Goal: Task Accomplishment & Management: Manage account settings

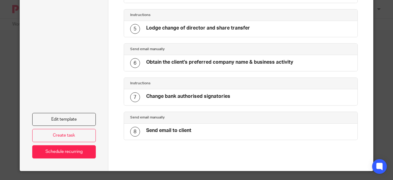
scroll to position [171, 0]
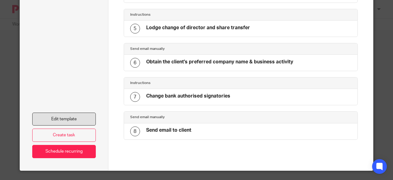
click at [78, 118] on link "Edit template" at bounding box center [64, 118] width 64 height 13
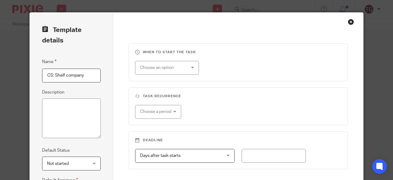
scroll to position [119, 0]
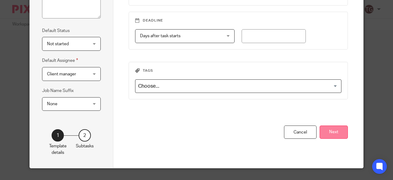
click at [341, 127] on button "Next" at bounding box center [334, 131] width 28 height 13
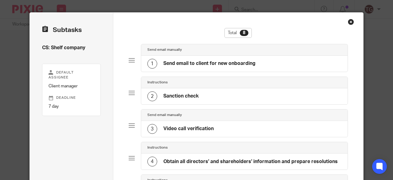
scroll to position [92, 0]
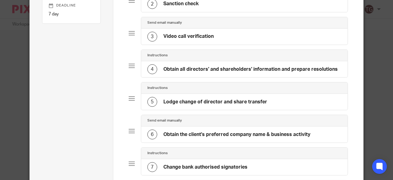
click at [210, 70] on h4 "Obtain all directors' and shareholders' information and prepare resolutions" at bounding box center [250, 69] width 174 height 6
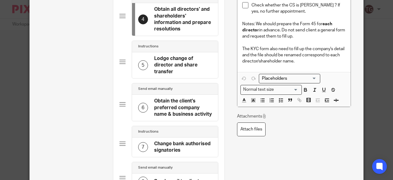
scroll to position [0, 0]
click at [120, 102] on div at bounding box center [122, 104] width 6 height 6
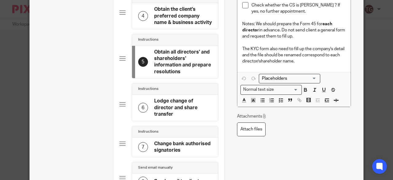
scroll to position [92, 0]
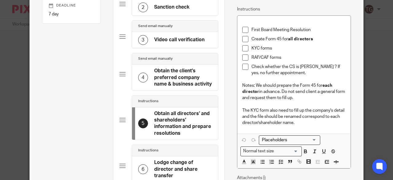
click at [121, 72] on div at bounding box center [122, 74] width 6 height 6
click at [119, 74] on div at bounding box center [122, 74] width 6 height 6
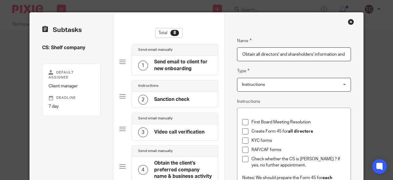
scroll to position [61, 0]
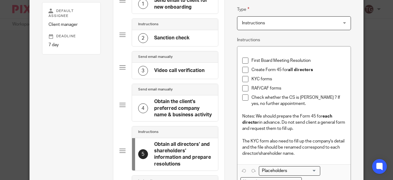
click at [170, 107] on h4 "Obtain the client's preferred company name & business activity" at bounding box center [183, 108] width 58 height 20
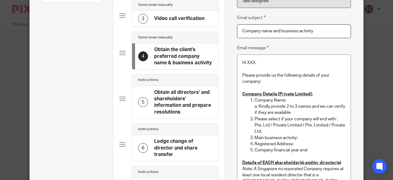
scroll to position [123, 0]
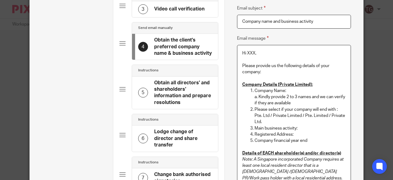
click at [262, 56] on p at bounding box center [294, 59] width 104 height 6
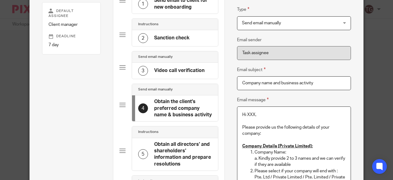
scroll to position [31, 0]
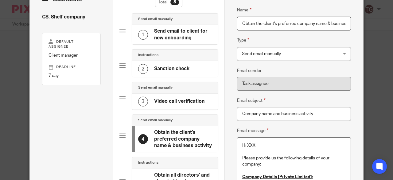
click at [120, 97] on div at bounding box center [122, 98] width 6 height 6
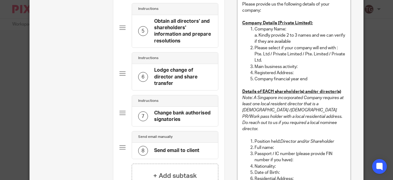
scroll to position [92, 0]
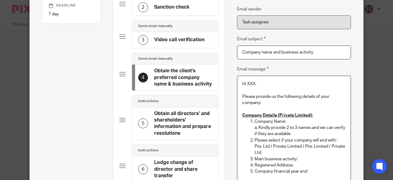
click at [255, 86] on p "Hi XXX," at bounding box center [294, 84] width 104 height 6
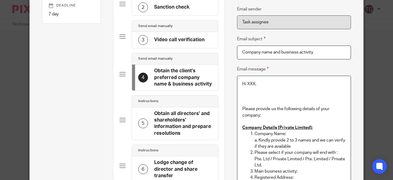
paste div
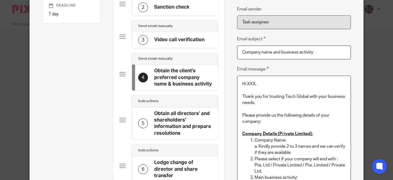
click at [242, 113] on p "Please provide us the following details of your company:" at bounding box center [294, 118] width 104 height 13
click at [261, 101] on p "Thank you for trusting Tisch Global with your business needs." at bounding box center [294, 99] width 104 height 13
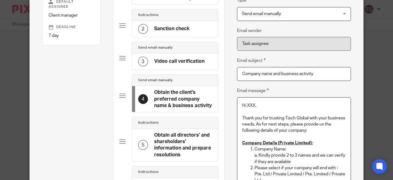
scroll to position [61, 0]
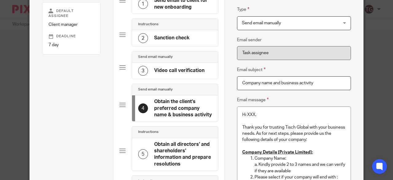
click at [121, 66] on div at bounding box center [122, 67] width 6 height 6
click at [120, 67] on div at bounding box center [122, 67] width 6 height 6
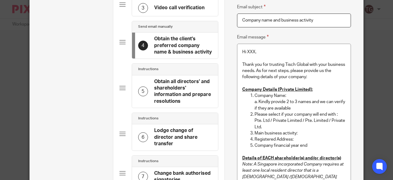
scroll to position [110, 0]
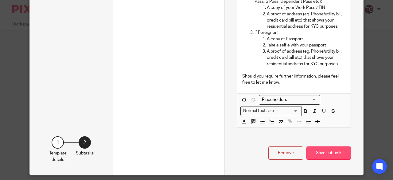
click at [328, 146] on button "Save subtask" at bounding box center [328, 152] width 45 height 13
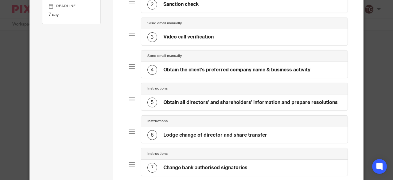
scroll to position [92, 0]
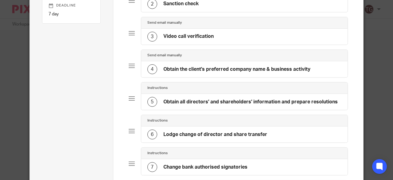
click at [129, 97] on div at bounding box center [132, 98] width 6 height 6
click at [129, 98] on div at bounding box center [132, 98] width 6 height 6
click at [132, 96] on div at bounding box center [132, 98] width 6 height 6
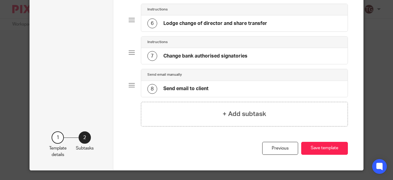
scroll to position [80, 0]
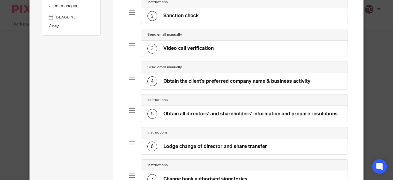
click at [129, 108] on div at bounding box center [132, 110] width 6 height 6
click at [168, 111] on h4 "Obtain all directors' and shareholders' information and prepare resolutions" at bounding box center [250, 113] width 174 height 6
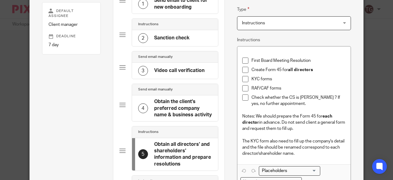
scroll to position [0, 0]
click at [273, 79] on p "KYC forms" at bounding box center [298, 79] width 95 height 6
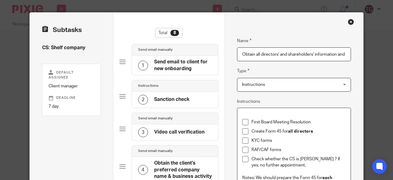
click at [335, 54] on input "Obtain all directors' and shareholders' information and prepare resolutions" at bounding box center [294, 54] width 114 height 14
drag, startPoint x: 336, startPoint y: 53, endPoint x: 228, endPoint y: 53, distance: 107.7
click at [290, 53] on input "Prepare the resolution and forms" at bounding box center [294, 54] width 114 height 14
click at [292, 54] on input "Prepare the resolution and forms" at bounding box center [294, 54] width 114 height 14
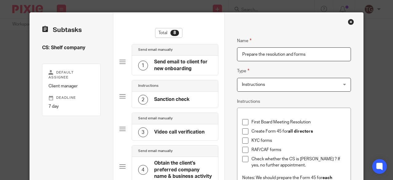
click at [282, 55] on input "Prepare the resolution and forms" at bounding box center [294, 54] width 114 height 14
click at [263, 53] on input "Prepare the resolution and forms" at bounding box center [294, 54] width 114 height 14
click at [338, 52] on input "Prepare the first board meeting and resolution and forms" at bounding box center [294, 54] width 114 height 14
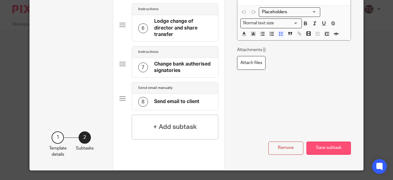
type input "Prepare the first board meeting and forms"
click at [326, 144] on button "Save subtask" at bounding box center [328, 147] width 45 height 13
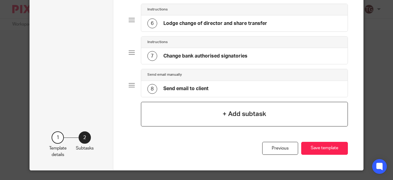
scroll to position [111, 0]
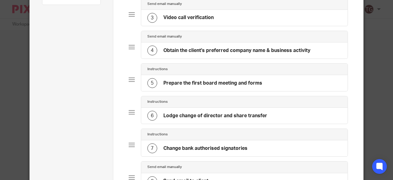
click at [129, 79] on div at bounding box center [132, 79] width 6 height 6
click at [180, 80] on h4 "Prepare the first board meeting and forms" at bounding box center [212, 83] width 99 height 6
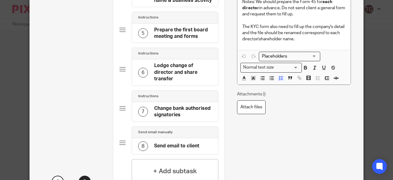
scroll to position [220, 0]
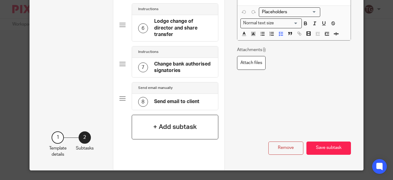
click at [188, 122] on h4 "+ Add subtask" at bounding box center [175, 127] width 44 height 10
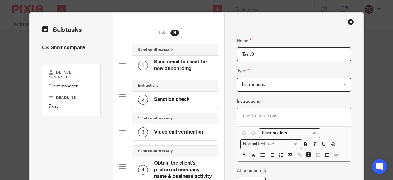
drag, startPoint x: 223, startPoint y: 52, endPoint x: 214, endPoint y: 50, distance: 9.3
type input "C"
drag, startPoint x: 253, startPoint y: 54, endPoint x: 228, endPoint y: 52, distance: 25.5
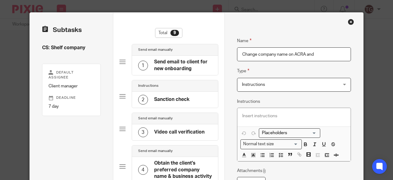
click at [314, 54] on input "Change company name on ACRA and" at bounding box center [294, 54] width 114 height 14
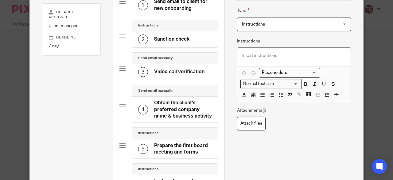
scroll to position [47, 0]
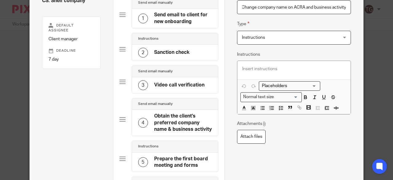
type input "Change company name on ACRA and business activity"
click at [253, 70] on p at bounding box center [294, 69] width 104 height 6
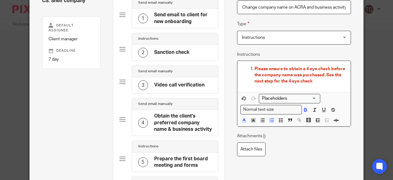
click at [320, 76] on span "Please ensure to obtain a 4 eye check before the company name was purchased. Se…" at bounding box center [299, 75] width 91 height 17
click at [291, 73] on span "Please ensure to obtain a 4 eye check before the company name was changed. See …" at bounding box center [299, 75] width 91 height 17
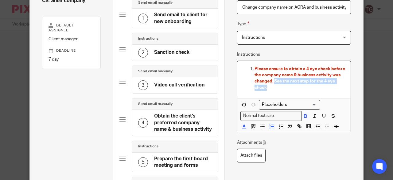
drag, startPoint x: 272, startPoint y: 81, endPoint x: 277, endPoint y: 86, distance: 7.4
click at [277, 86] on p "Please ensure to obtain a 4 eye check before the company name & business activi…" at bounding box center [299, 78] width 91 height 25
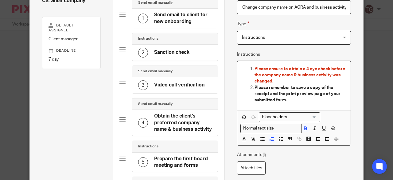
click at [276, 92] on strong "Please remember to save a copy of the receipt and the print preview page of you…" at bounding box center [297, 93] width 87 height 17
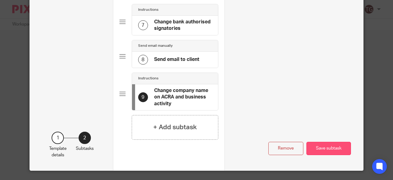
click at [330, 141] on button "Save subtask" at bounding box center [328, 147] width 45 height 13
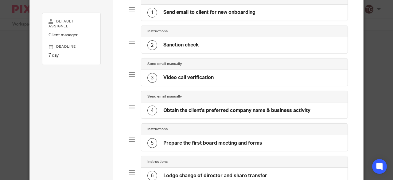
scroll to position [82, 0]
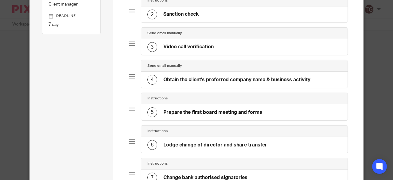
click at [230, 109] on h4 "Prepare the first board meeting and forms" at bounding box center [212, 112] width 99 height 6
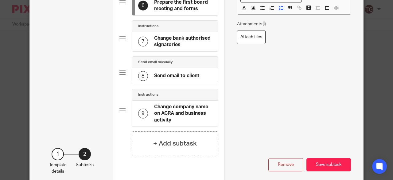
scroll to position [215, 0]
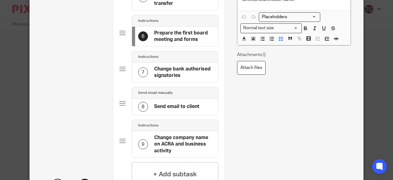
click at [144, 102] on div "8" at bounding box center [143, 107] width 10 height 10
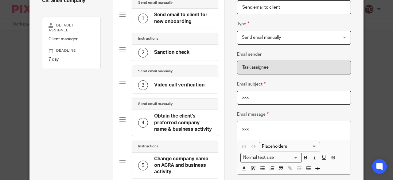
scroll to position [0, 0]
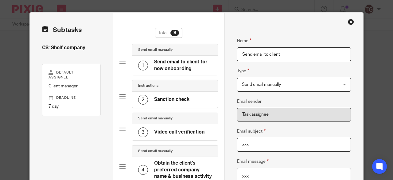
drag, startPoint x: 282, startPoint y: 55, endPoint x: 208, endPoint y: 56, distance: 74.0
paste input "Prepare Board Resolution"
type input "Prepare Board Resolution"
click at [278, 87] on span "Send email manually" at bounding box center [285, 84] width 87 height 13
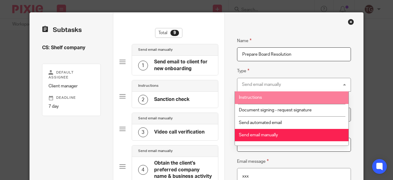
click at [275, 99] on li "Instructions" at bounding box center [292, 97] width 114 height 13
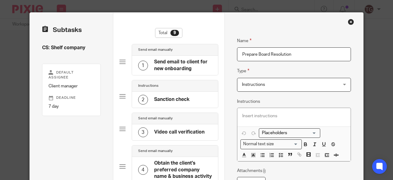
click at [251, 117] on p at bounding box center [294, 116] width 104 height 6
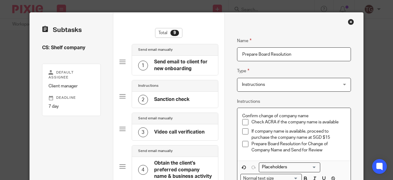
click at [239, 112] on div "Confirm change of company name Check ACRA if the company name is available If c…" at bounding box center [294, 134] width 114 height 52
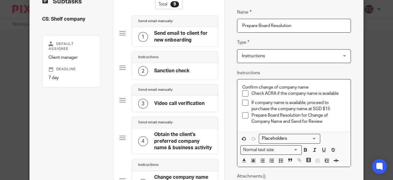
scroll to position [61, 0]
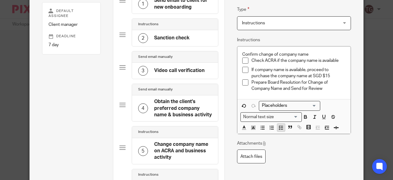
click at [279, 127] on polyline "button" at bounding box center [279, 127] width 1 height 1
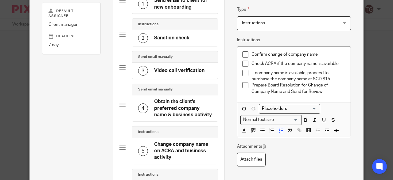
click at [316, 53] on p "Confirm change of company name" at bounding box center [298, 54] width 95 height 6
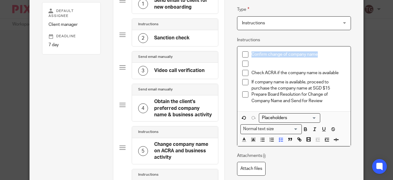
drag, startPoint x: 316, startPoint y: 53, endPoint x: 249, endPoint y: 52, distance: 67.2
click at [251, 52] on p "Confirm change of company name" at bounding box center [298, 54] width 95 height 6
copy p "Confirm change of company name"
click at [252, 62] on p at bounding box center [298, 63] width 95 height 6
click at [317, 54] on p "Confirm change of company name" at bounding box center [298, 54] width 95 height 6
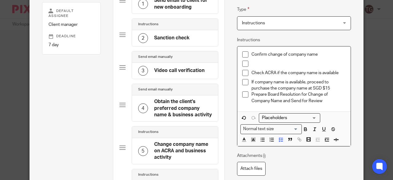
click at [252, 63] on p at bounding box center [298, 63] width 95 height 6
drag, startPoint x: 320, startPoint y: 55, endPoint x: 249, endPoint y: 56, distance: 71.2
click at [251, 56] on p "Confirm change of company name" at bounding box center [298, 54] width 95 height 6
click at [262, 67] on div at bounding box center [298, 64] width 95 height 9
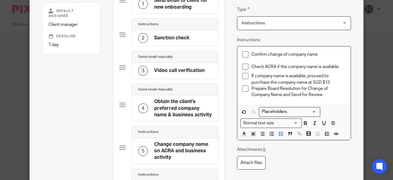
click at [339, 66] on p "Check ACRA if the company name is available" at bounding box center [298, 67] width 95 height 6
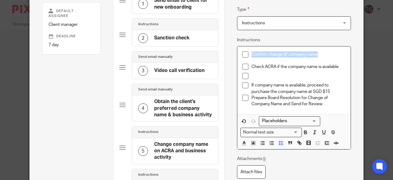
drag, startPoint x: 316, startPoint y: 53, endPoint x: 246, endPoint y: 54, distance: 70.6
click at [246, 54] on li "Confirm change of company name" at bounding box center [294, 57] width 104 height 13
click at [253, 73] on p at bounding box center [298, 76] width 95 height 6
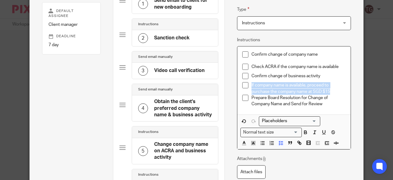
drag, startPoint x: 325, startPoint y: 91, endPoint x: 246, endPoint y: 85, distance: 79.4
click at [246, 85] on li "If company name is available, proceed to purchase the company name at SGD $15" at bounding box center [294, 88] width 104 height 13
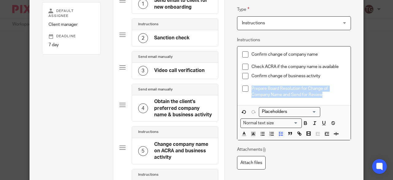
drag, startPoint x: 319, startPoint y: 95, endPoint x: 244, endPoint y: 88, distance: 75.2
click at [244, 88] on li "Prepare Board Resolution for Change of Company Name and Send for Review" at bounding box center [294, 91] width 104 height 13
copy p "Prepare Board Resolution for Change of Company Name and Send for Review"
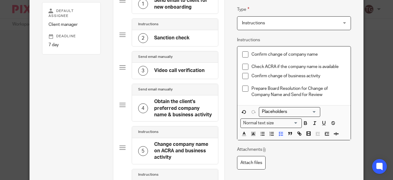
click at [251, 53] on p "Confirm change of company name" at bounding box center [298, 54] width 95 height 6
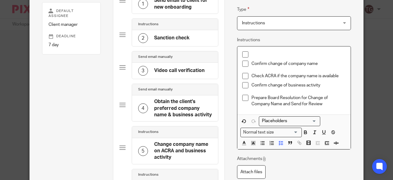
click at [252, 54] on p at bounding box center [298, 54] width 95 height 6
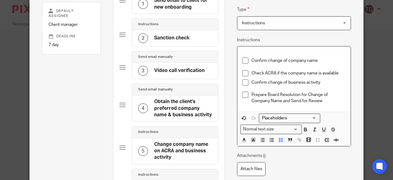
click at [261, 51] on p at bounding box center [294, 54] width 104 height 6
click at [281, 99] on p "Prepare Board Resolution for Change of Company Name and Send for Review" at bounding box center [298, 97] width 95 height 13
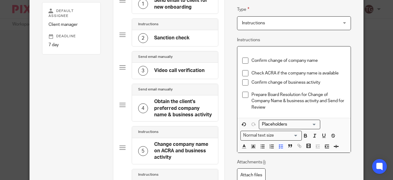
click at [328, 101] on p "Prepare Board Resolution for Change of Company Name & business activity and Sen…" at bounding box center [298, 100] width 95 height 19
click at [286, 101] on p "Prepare Board Resolution for Change of Company Name & business activity and sen…" at bounding box center [298, 100] width 95 height 19
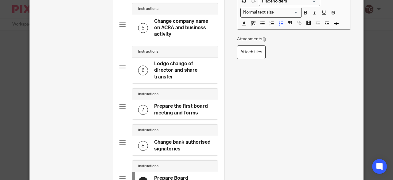
scroll to position [265, 0]
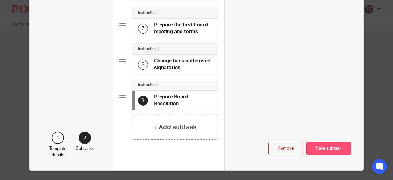
click at [323, 143] on button "Save subtask" at bounding box center [328, 147] width 45 height 13
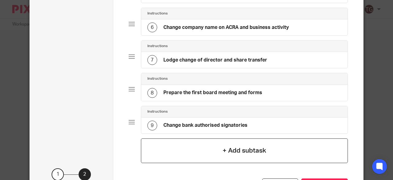
scroll to position [235, 0]
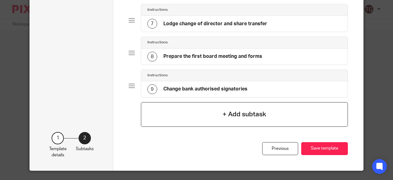
click at [238, 114] on h4 "+ Add subtask" at bounding box center [245, 114] width 44 height 10
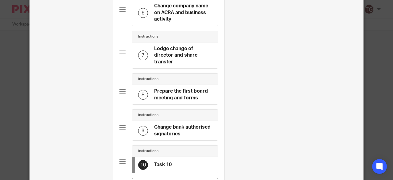
scroll to position [0, 0]
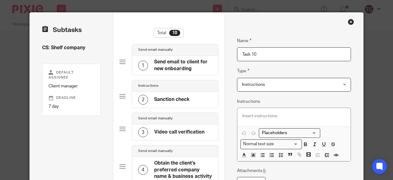
drag, startPoint x: 264, startPoint y: 54, endPoint x: 225, endPoint y: 52, distance: 38.7
paste input "Send to Client and obtain signatures"
click at [258, 53] on input "Send to Client and obtain signatures" at bounding box center [294, 54] width 114 height 14
click at [314, 54] on input "Send to client and obtain signatures" at bounding box center [294, 54] width 114 height 14
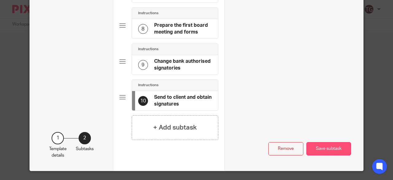
type input "Send to client and obtain signatures"
click at [327, 142] on button "Save subtask" at bounding box center [328, 148] width 45 height 13
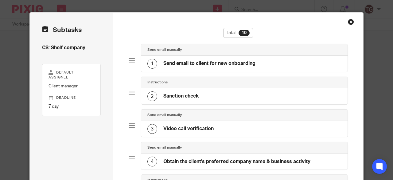
scroll to position [61, 0]
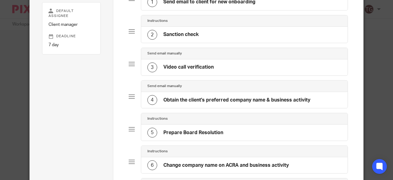
click at [203, 69] on h4 "Video call verification" at bounding box center [188, 67] width 50 height 6
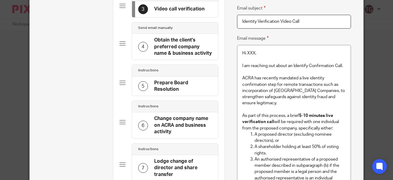
scroll to position [31, 0]
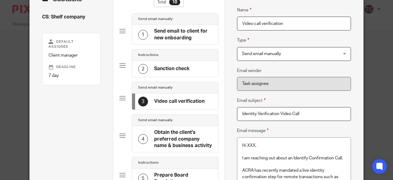
click at [178, 135] on h4 "Obtain the client's preferred company name & business activity" at bounding box center [183, 139] width 58 height 20
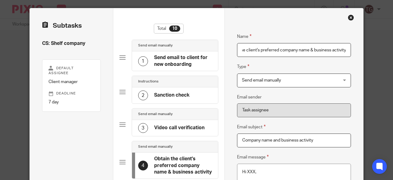
scroll to position [0, 0]
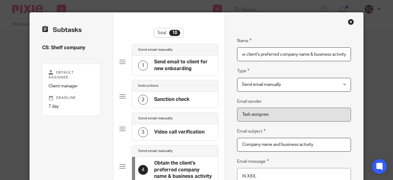
click at [175, 65] on h4 "Send email to client for new onboarding" at bounding box center [183, 65] width 58 height 13
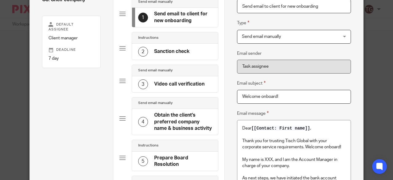
scroll to position [31, 0]
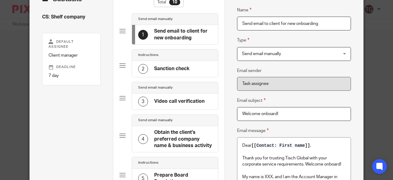
click at [169, 132] on h4 "Obtain the client's preferred company name & business activity" at bounding box center [183, 139] width 58 height 20
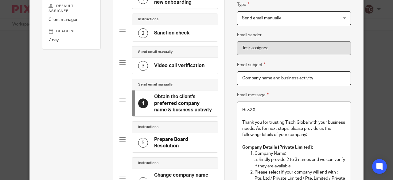
scroll to position [92, 0]
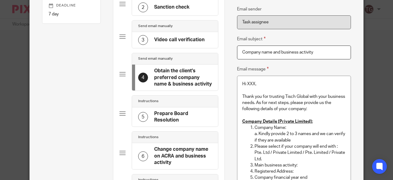
click at [175, 116] on h4 "Prepare Board Resolution" at bounding box center [183, 116] width 58 height 13
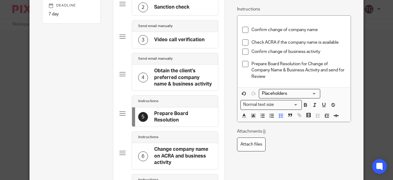
scroll to position [153, 0]
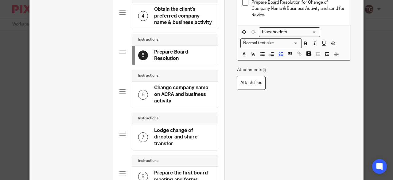
click at [170, 93] on h4 "Change company name on ACRA and business activity" at bounding box center [183, 94] width 58 height 20
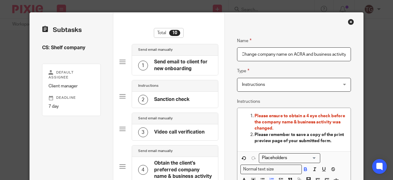
scroll to position [0, 0]
drag, startPoint x: 343, startPoint y: 53, endPoint x: 183, endPoint y: 46, distance: 159.5
type input "y"
drag, startPoint x: 285, startPoint y: 54, endPoint x: 212, endPoint y: 48, distance: 73.6
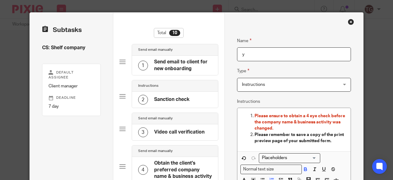
paste input "ACRA Lodgement"
type input "ACRA Lodgement"
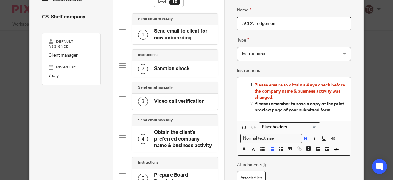
click at [268, 103] on strong "Please remember to save a copy of the print preview page of your submitted form." at bounding box center [299, 107] width 90 height 10
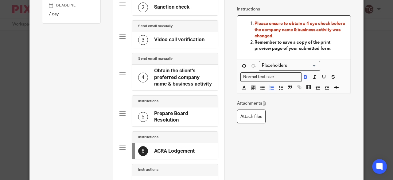
scroll to position [153, 0]
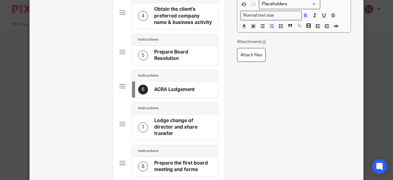
click at [180, 124] on h4 "Lodge change of director and share transfer" at bounding box center [183, 127] width 58 height 20
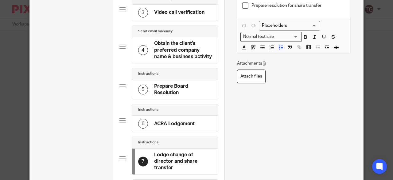
scroll to position [92, 0]
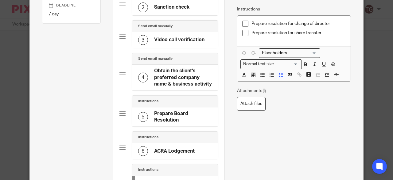
click at [178, 148] on h4 "ACRA Lodgement" at bounding box center [174, 151] width 41 height 6
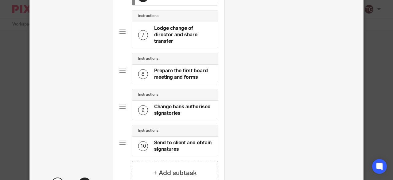
scroll to position [291, 0]
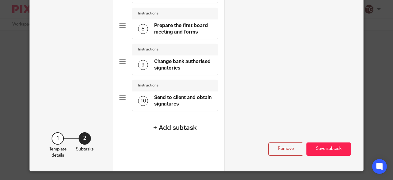
click at [169, 126] on h4 "+ Add subtask" at bounding box center [175, 128] width 44 height 10
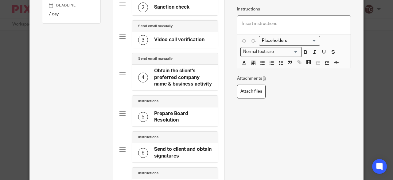
scroll to position [184, 0]
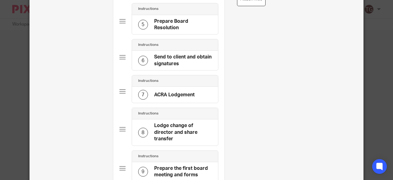
click at [182, 94] on h4 "ACRA Lodgement" at bounding box center [174, 94] width 41 height 6
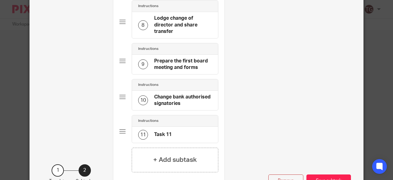
scroll to position [323, 0]
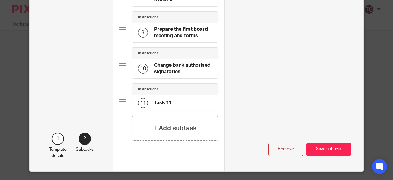
click at [166, 99] on h4 "Task 11" at bounding box center [162, 102] width 17 height 6
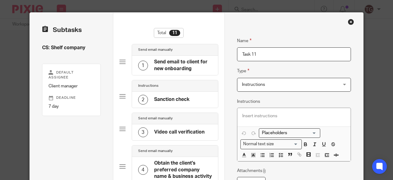
drag, startPoint x: 229, startPoint y: 57, endPoint x: 220, endPoint y: 58, distance: 8.9
type input "Send email"
click at [257, 84] on span "Instructions" at bounding box center [253, 84] width 23 height 4
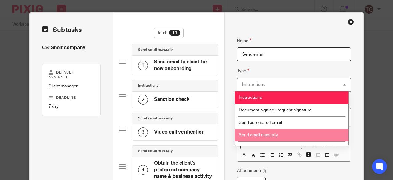
click at [254, 131] on li "Send email manually" at bounding box center [292, 135] width 114 height 13
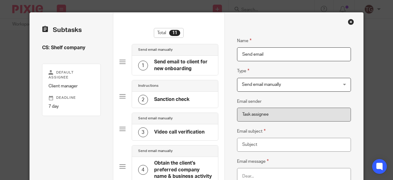
scroll to position [61, 0]
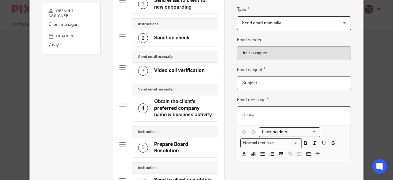
click at [247, 112] on p at bounding box center [294, 114] width 104 height 6
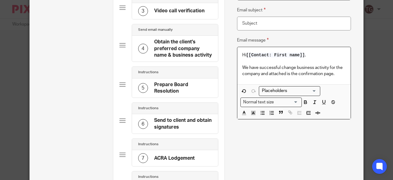
scroll to position [123, 0]
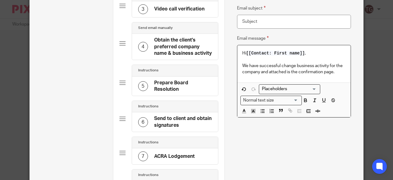
click at [294, 64] on p "We have successful change business activity for the company and attached is the…" at bounding box center [294, 69] width 104 height 13
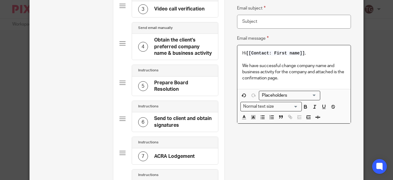
click at [279, 77] on p "We have successful change company name and business activity for the company an…" at bounding box center [294, 72] width 104 height 19
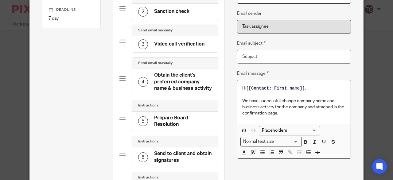
scroll to position [61, 0]
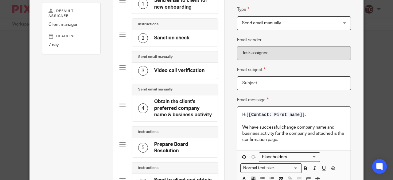
click at [269, 84] on input "Email subject" at bounding box center [294, 83] width 114 height 14
paste input "Tisch | Company name | Successful change business activity"
click at [273, 82] on input "Tisch | Company name | Successful change business activity" at bounding box center [294, 83] width 114 height 14
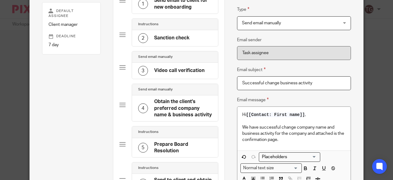
click at [277, 83] on input "Successful change business activity" at bounding box center [294, 83] width 114 height 14
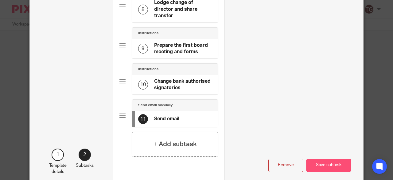
type input "Successful change company name and business activity"
click at [326, 163] on button "Save subtask" at bounding box center [328, 164] width 45 height 13
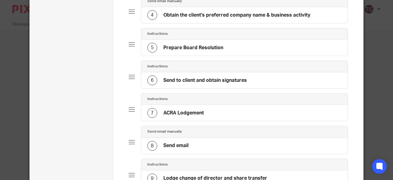
scroll to position [85, 0]
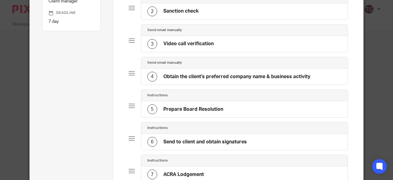
click at [206, 107] on h4 "Prepare Board Resolution" at bounding box center [193, 109] width 60 height 6
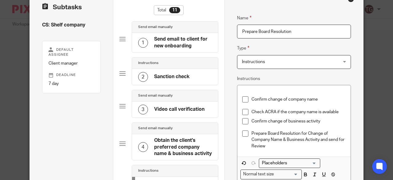
scroll to position [31, 0]
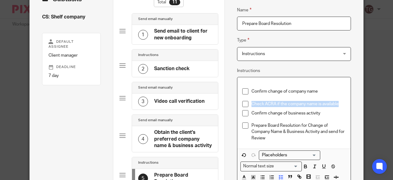
drag, startPoint x: 336, startPoint y: 102, endPoint x: 248, endPoint y: 103, distance: 88.1
click at [248, 103] on li "Check ACRA if the company name is available" at bounding box center [294, 105] width 104 height 9
copy p "Check ACRA if the company name is available"
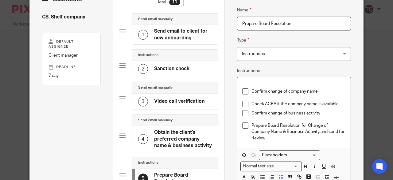
click at [251, 88] on p "Confirm change of company name" at bounding box center [298, 91] width 95 height 6
click at [248, 89] on li "Confirm change of company name" at bounding box center [294, 94] width 104 height 13
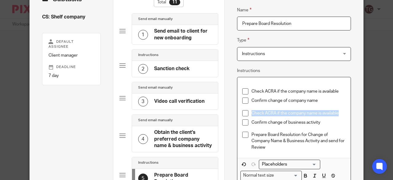
drag, startPoint x: 337, startPoint y: 113, endPoint x: 231, endPoint y: 114, distance: 105.6
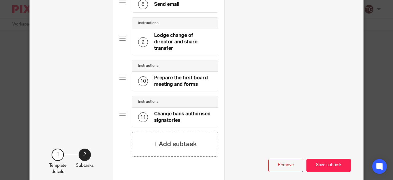
click at [327, 158] on button "Save subtask" at bounding box center [328, 164] width 45 height 13
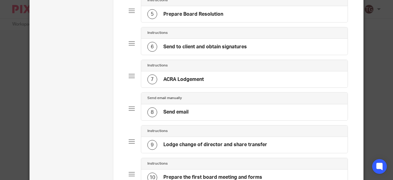
scroll to position [238, 0]
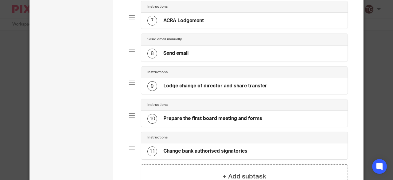
click at [205, 83] on h4 "Lodge change of director and share transfer" at bounding box center [215, 86] width 104 height 6
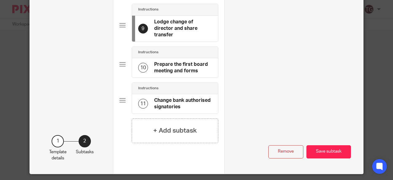
scroll to position [323, 0]
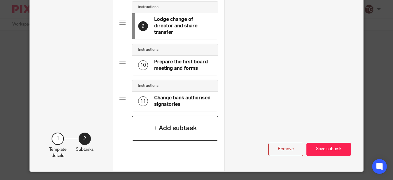
click at [182, 126] on h4 "+ Add subtask" at bounding box center [175, 128] width 44 height 10
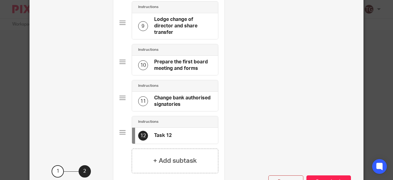
scroll to position [0, 0]
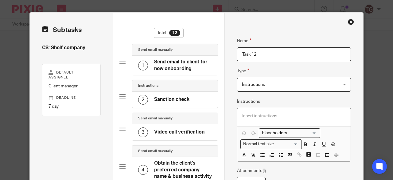
drag, startPoint x: 278, startPoint y: 56, endPoint x: 193, endPoint y: 58, distance: 84.4
type input "Send email for change of director and share transfer"
click at [252, 85] on span "Instructions" at bounding box center [253, 84] width 23 height 4
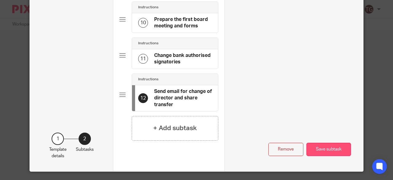
click at [317, 142] on button "Save subtask" at bounding box center [328, 148] width 45 height 13
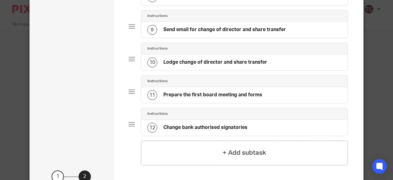
scroll to position [332, 0]
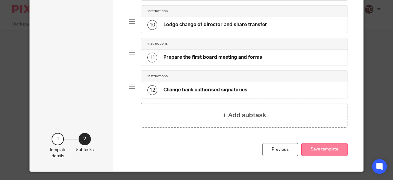
click at [332, 148] on button "Save template" at bounding box center [324, 149] width 47 height 13
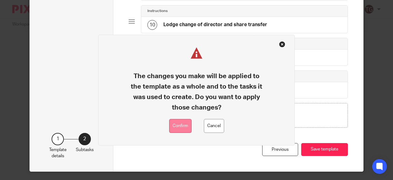
click at [179, 125] on button "Confirm" at bounding box center [180, 126] width 22 height 14
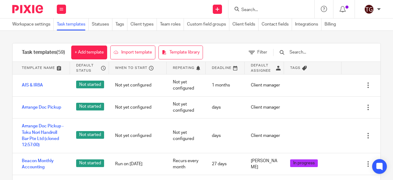
scroll to position [92, 0]
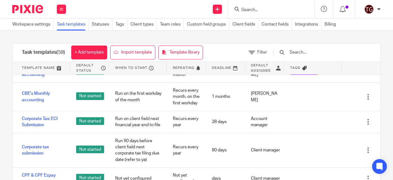
click at [314, 51] on input "text" at bounding box center [325, 52] width 72 height 7
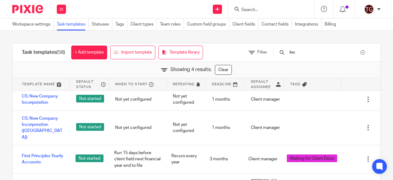
scroll to position [0, 0]
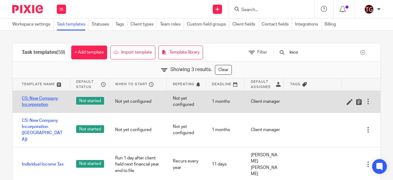
type input "inco"
click at [38, 104] on link "CS: New Company Incorporation" at bounding box center [43, 101] width 42 height 13
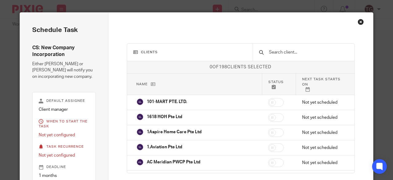
scroll to position [43, 0]
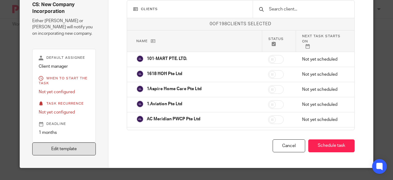
click at [83, 146] on link "Edit template" at bounding box center [64, 148] width 64 height 13
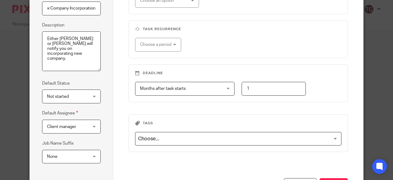
scroll to position [119, 0]
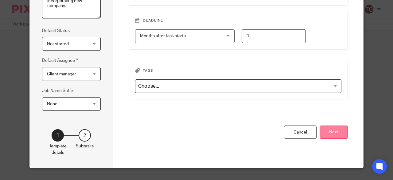
click at [326, 132] on button "Next" at bounding box center [334, 131] width 28 height 13
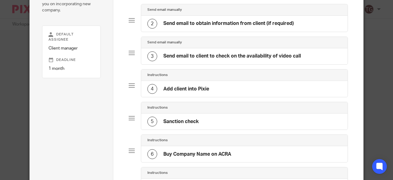
scroll to position [27, 0]
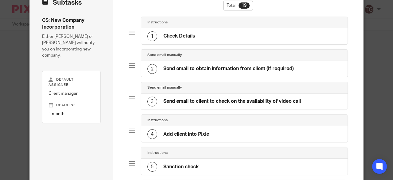
click at [213, 70] on h4 "Send email to obtain information from client (if required)" at bounding box center [228, 68] width 130 height 6
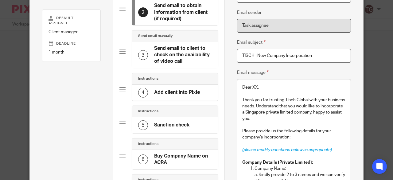
scroll to position [0, 0]
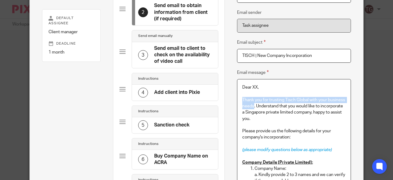
drag, startPoint x: 240, startPoint y: 98, endPoint x: 252, endPoint y: 104, distance: 12.9
click at [252, 104] on p "Thank you for trusting Tisch Global with your business needs. Understand that y…" at bounding box center [294, 112] width 104 height 31
copy p "Thank you for trusting Tisch Global with your business needs"
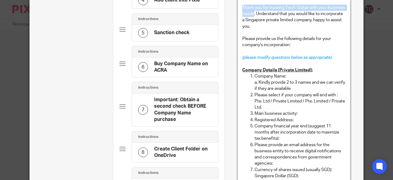
scroll to position [211, 0]
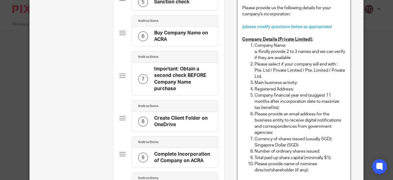
click at [161, 37] on h4 "Buy Company Name on ACRA" at bounding box center [183, 36] width 58 height 13
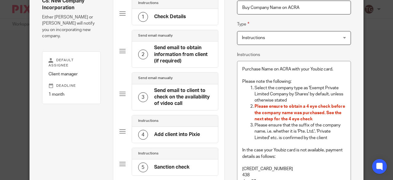
scroll to position [31, 0]
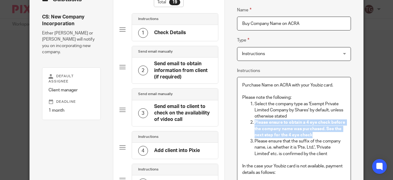
drag, startPoint x: 303, startPoint y: 133, endPoint x: 247, endPoint y: 124, distance: 55.9
click at [254, 124] on li "Please ensure to obtain a 4 eye check before the company name was purchased. Se…" at bounding box center [299, 128] width 91 height 19
copy span "Please ensure to obtain a 4 eye check before the company name was purchased. Se…"
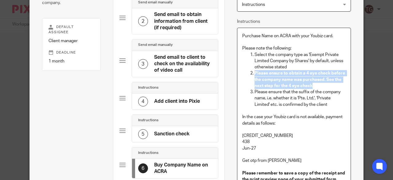
scroll to position [123, 0]
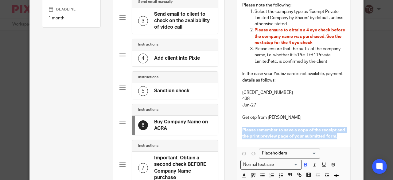
drag, startPoint x: 239, startPoint y: 129, endPoint x: 340, endPoint y: 135, distance: 101.8
click at [340, 135] on div "Purchase Name on ACRA with your Youbiz card. Please note the following: Select …" at bounding box center [294, 65] width 114 height 161
copy strong "Please remember to save a copy of the receipt and the print preview page of you…"
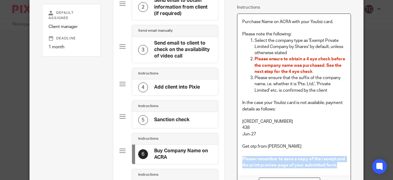
scroll to position [0, 0]
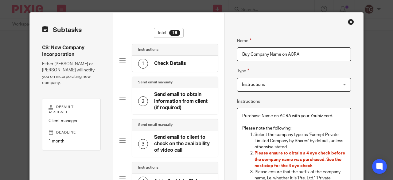
click at [349, 21] on div "Close this dialog window" at bounding box center [351, 22] width 6 height 6
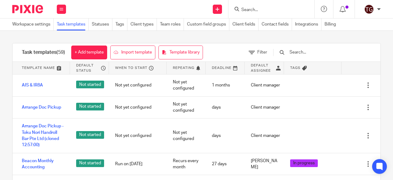
click at [310, 50] on input "text" at bounding box center [325, 52] width 72 height 7
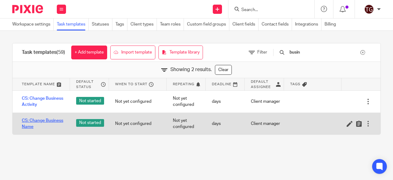
type input "busin"
drag, startPoint x: 36, startPoint y: 120, endPoint x: 40, endPoint y: 119, distance: 3.4
click at [36, 120] on link "CS: Change Business Name" at bounding box center [43, 123] width 42 height 13
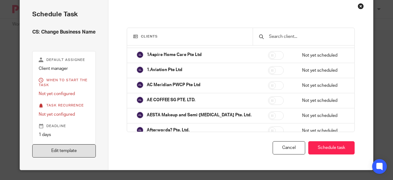
scroll to position [24, 0]
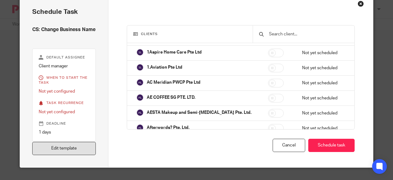
click at [77, 150] on link "Edit template" at bounding box center [64, 147] width 64 height 13
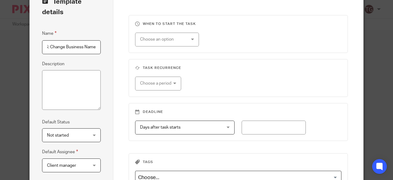
scroll to position [119, 0]
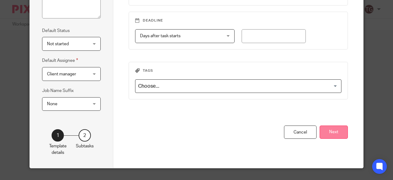
click at [322, 129] on button "Next" at bounding box center [334, 131] width 28 height 13
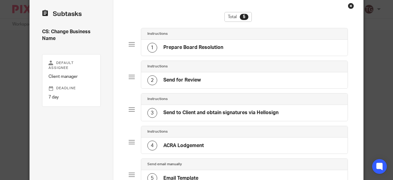
scroll to position [14, 0]
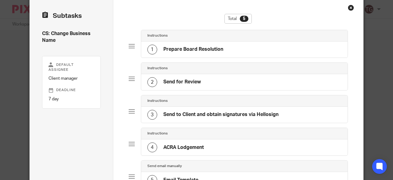
click at [203, 49] on h4 "Prepare Board Resolution" at bounding box center [193, 49] width 60 height 6
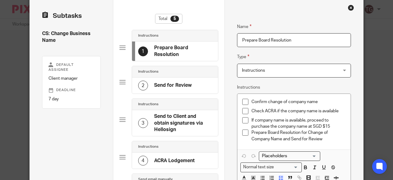
drag, startPoint x: 296, startPoint y: 41, endPoint x: 235, endPoint y: 42, distance: 61.1
click at [237, 42] on input "Prepare Board Resolution" at bounding box center [294, 40] width 114 height 14
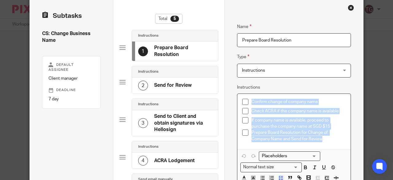
drag, startPoint x: 324, startPoint y: 138, endPoint x: 242, endPoint y: 99, distance: 91.0
click at [242, 99] on ul "Confirm change of company name Check ACRA if the company name is available If c…" at bounding box center [294, 120] width 104 height 43
copy ul "Confirm change of company name Check ACRA if the company name is available If c…"
drag, startPoint x: 289, startPoint y: 99, endPoint x: 308, endPoint y: 103, distance: 19.1
click at [290, 99] on p "Confirm change of company name" at bounding box center [298, 102] width 95 height 6
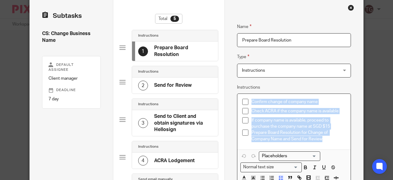
click at [314, 102] on p "Confirm change of company name" at bounding box center [298, 102] width 95 height 6
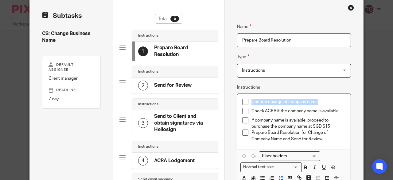
drag, startPoint x: 293, startPoint y: 101, endPoint x: 247, endPoint y: 100, distance: 45.1
click at [247, 100] on li "Confirm change of company name" at bounding box center [294, 103] width 104 height 9
copy p "Confirm change of company name"
click at [140, 84] on div "2" at bounding box center [143, 85] width 10 height 10
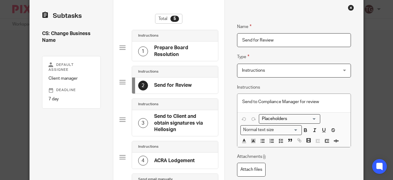
click at [142, 121] on div "3" at bounding box center [143, 123] width 10 height 10
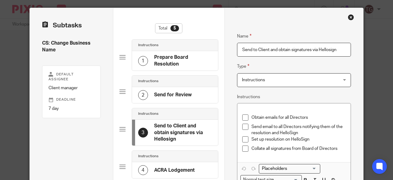
scroll to position [0, 0]
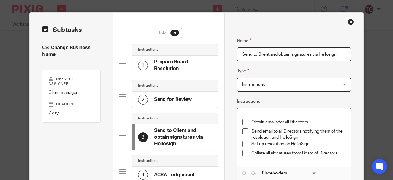
drag, startPoint x: 310, startPoint y: 53, endPoint x: 230, endPoint y: 53, distance: 80.1
click at [230, 53] on div "Name Prepare Board Resolution Type Instructions Instructions Instructions Docum…" at bounding box center [293, 144] width 139 height 263
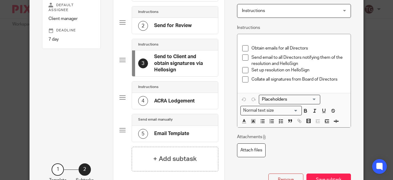
scroll to position [92, 0]
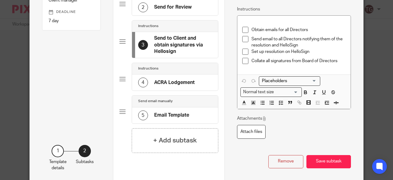
click at [188, 82] on h4 "ACRA Lodgement" at bounding box center [174, 82] width 41 height 6
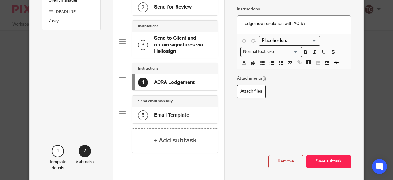
scroll to position [0, 0]
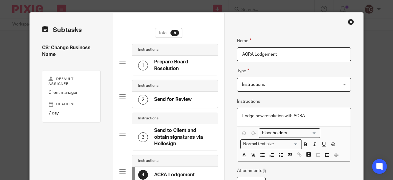
drag, startPoint x: 283, startPoint y: 52, endPoint x: 205, endPoint y: 48, distance: 78.4
click at [205, 48] on div "Subtasks CS: Change Business Name Default assignee Client manager Deadline 7 da…" at bounding box center [196, 144] width 333 height 263
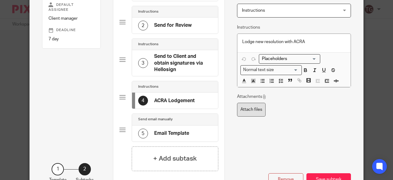
scroll to position [45, 0]
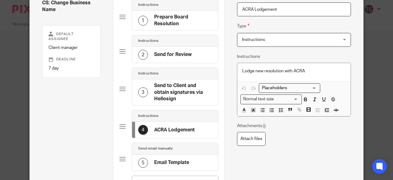
click at [174, 159] on h4 "Email Template" at bounding box center [171, 162] width 35 height 6
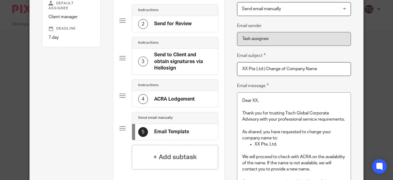
scroll to position [106, 0]
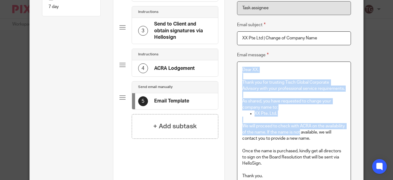
drag, startPoint x: 239, startPoint y: 67, endPoint x: 297, endPoint y: 129, distance: 84.7
click at [297, 129] on div "Dear XX, Thank you for trusting Tisch Global Corporate Advisory with your profe…" at bounding box center [294, 130] width 114 height 137
click at [288, 114] on p "XX Pte. Ltd." at bounding box center [299, 113] width 91 height 6
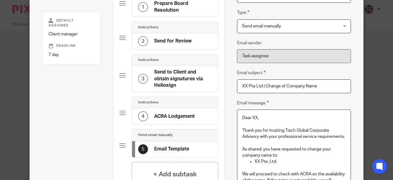
scroll to position [45, 0]
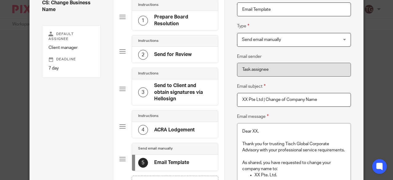
click at [165, 91] on h4 "Send to Client and obtain signatures via Hellosign" at bounding box center [183, 92] width 58 height 20
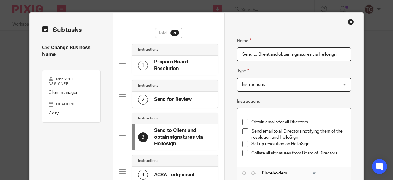
scroll to position [61, 0]
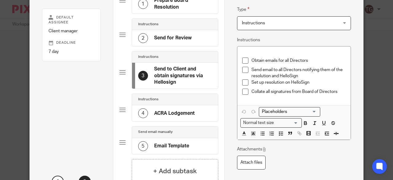
click at [122, 33] on div at bounding box center [122, 35] width 6 height 6
click at [121, 141] on div at bounding box center [122, 142] width 6 height 6
click at [174, 144] on h4 "Email Template" at bounding box center [171, 145] width 35 height 6
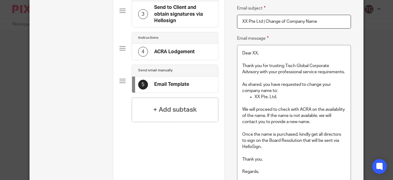
scroll to position [0, 0]
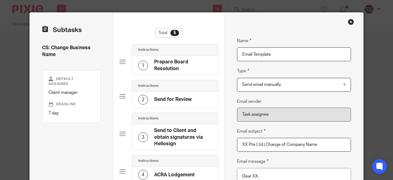
click at [348, 22] on div "Close this dialog window" at bounding box center [351, 22] width 6 height 6
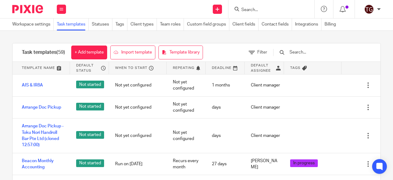
click at [312, 54] on input "text" at bounding box center [325, 52] width 72 height 7
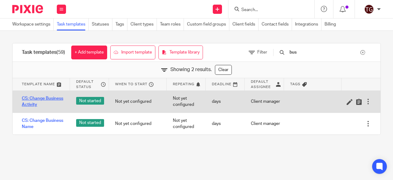
type input "bus"
click at [35, 97] on link "CS: Change Business Activity" at bounding box center [43, 101] width 42 height 13
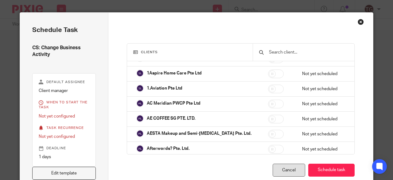
scroll to position [92, 0]
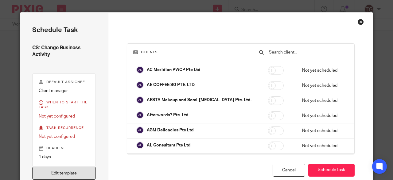
click at [82, 173] on link "Edit template" at bounding box center [64, 172] width 64 height 13
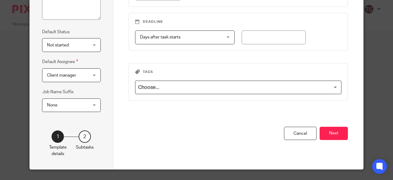
scroll to position [0, 8]
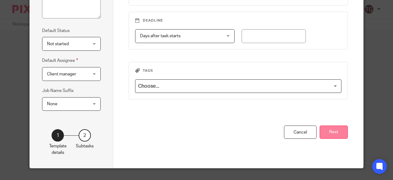
click at [326, 132] on button "Next" at bounding box center [334, 131] width 28 height 13
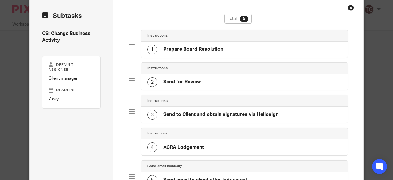
scroll to position [45, 0]
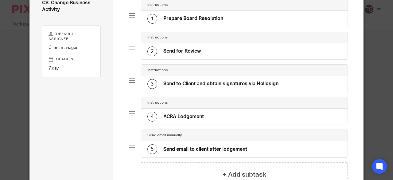
click at [224, 148] on h4 "Send email to client after lodgement" at bounding box center [205, 149] width 84 height 6
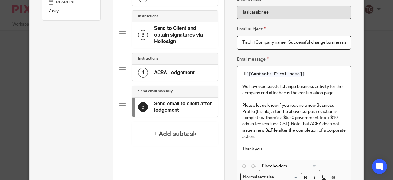
scroll to position [137, 0]
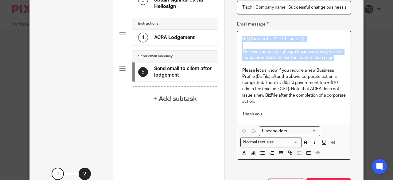
drag, startPoint x: 239, startPoint y: 38, endPoint x: 336, endPoint y: 57, distance: 98.4
click at [336, 57] on div "Hi [[Contact: First name]] , We have successful change business activity for th…" at bounding box center [294, 77] width 114 height 93
copy div "Hi [[Contact: First name]] , We have successful change business activity for th…"
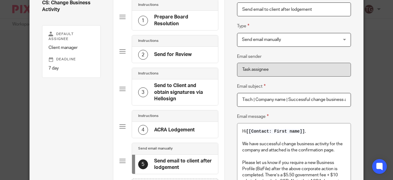
scroll to position [0, 13]
drag, startPoint x: 239, startPoint y: 98, endPoint x: 352, endPoint y: 94, distance: 112.4
click at [352, 94] on div "Name Prepare Board Resolution Type Instructions Instructions Instructions Docum…" at bounding box center [293, 133] width 139 height 330
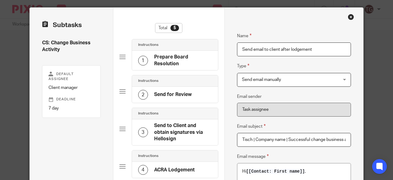
scroll to position [0, 0]
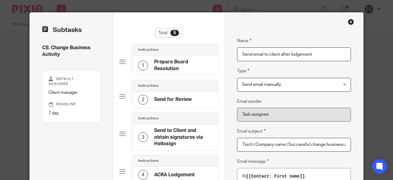
click at [349, 20] on div "Close this dialog window" at bounding box center [351, 22] width 6 height 6
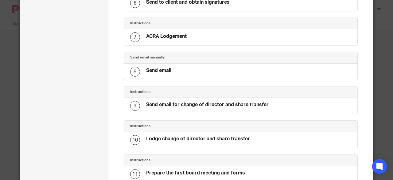
scroll to position [246, 0]
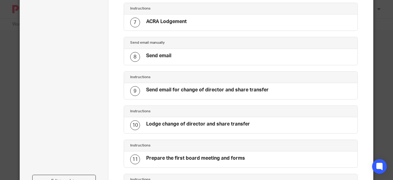
click at [210, 88] on h4 "Send email for change of director and share transfer" at bounding box center [207, 90] width 122 height 6
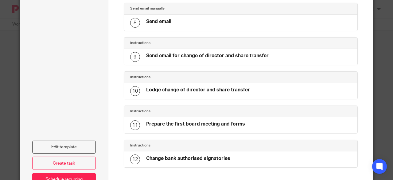
scroll to position [306, 0]
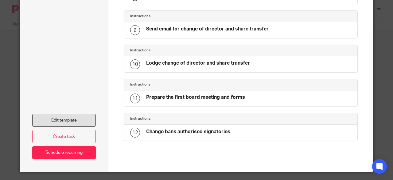
click at [78, 115] on link "Edit template" at bounding box center [64, 120] width 64 height 13
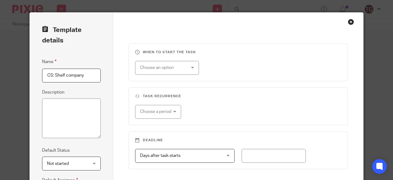
scroll to position [119, 0]
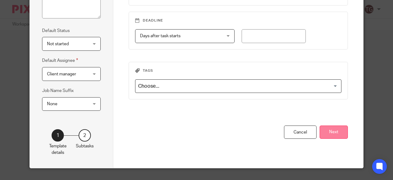
click at [328, 129] on button "Next" at bounding box center [334, 131] width 28 height 13
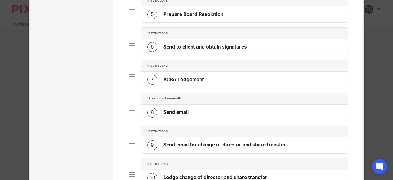
scroll to position [181, 0]
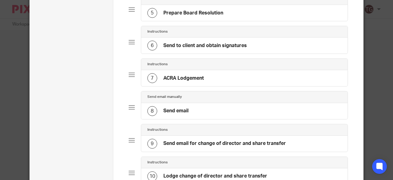
click at [190, 46] on h4 "Send to client and obtain signatures" at bounding box center [204, 45] width 83 height 6
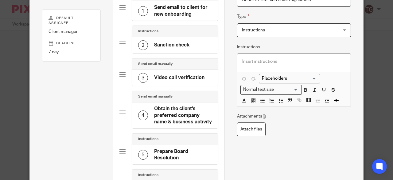
scroll to position [92, 0]
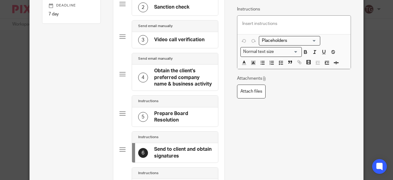
click at [145, 115] on div "5" at bounding box center [143, 117] width 10 height 10
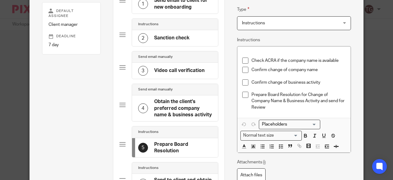
scroll to position [153, 0]
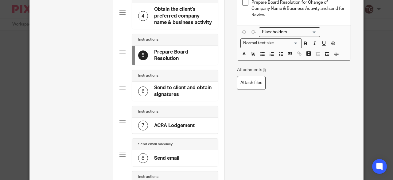
click at [167, 92] on h4 "Send to client and obtain signatures" at bounding box center [183, 90] width 58 height 13
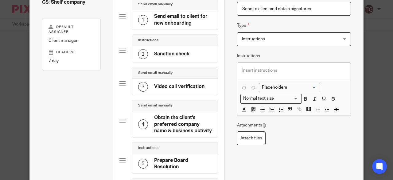
scroll to position [0, 0]
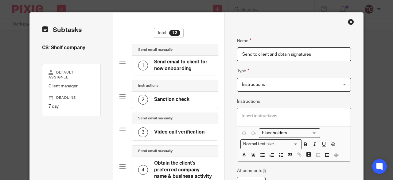
click at [251, 52] on input "Send to client and obtain signatures" at bounding box center [294, 54] width 114 height 14
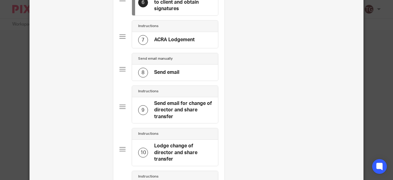
scroll to position [372, 0]
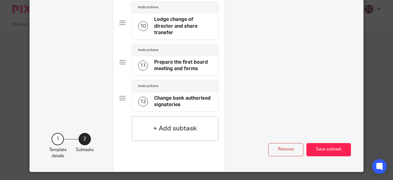
type input "Send board resolution to client and obtain signatures"
click at [329, 147] on button "Save subtask" at bounding box center [328, 149] width 45 height 13
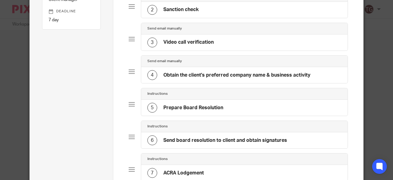
scroll to position [178, 0]
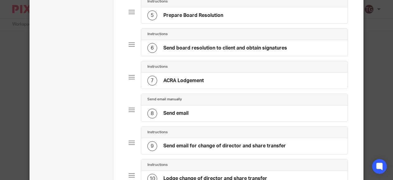
click at [172, 111] on h4 "Send email" at bounding box center [175, 113] width 25 height 6
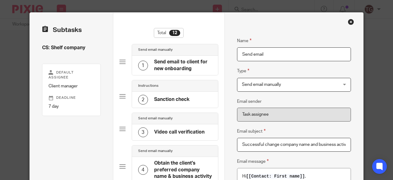
scroll to position [61, 0]
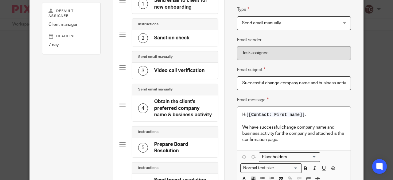
click at [174, 102] on h4 "Obtain the client's preferred company name & business activity" at bounding box center [183, 108] width 58 height 20
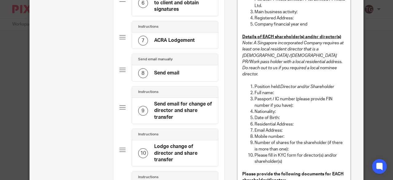
scroll to position [246, 0]
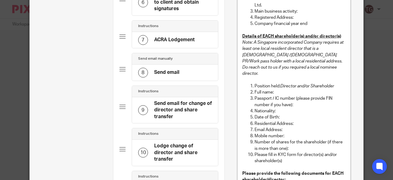
click at [120, 103] on div at bounding box center [122, 106] width 6 height 6
click at [163, 105] on h4 "Send email for change of director and share transfer" at bounding box center [183, 110] width 58 height 20
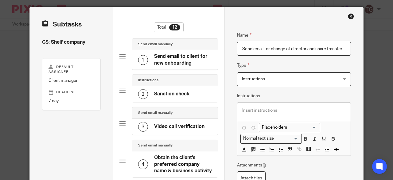
scroll to position [0, 0]
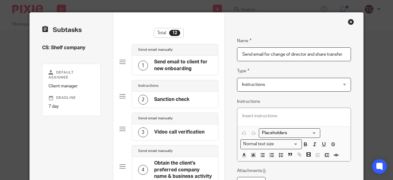
click at [262, 88] on span "Instructions" at bounding box center [285, 84] width 87 height 13
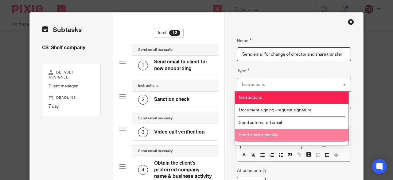
click at [263, 133] on span "Send email manually" at bounding box center [258, 135] width 39 height 4
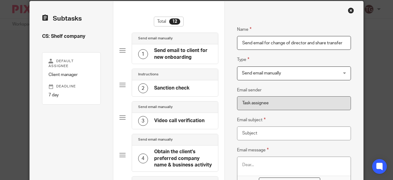
scroll to position [61, 0]
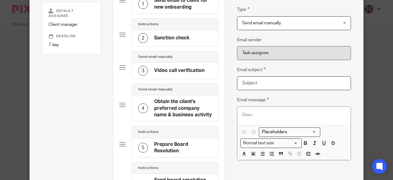
click at [248, 83] on input "Email subject" at bounding box center [294, 83] width 114 height 14
click at [248, 113] on p at bounding box center [294, 114] width 104 height 6
paste div
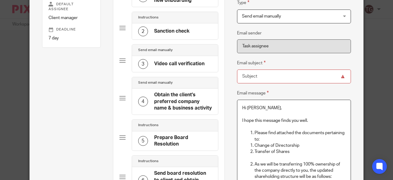
click at [263, 106] on p "Hi Madeleine," at bounding box center [294, 108] width 104 height 6
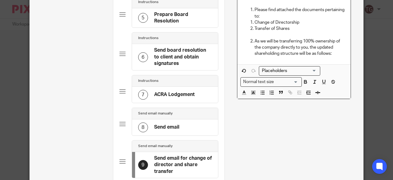
scroll to position [222, 0]
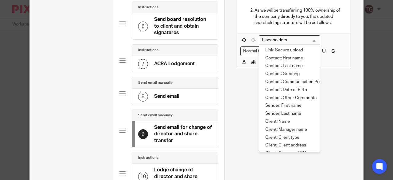
click at [279, 39] on input "Search for option" at bounding box center [288, 40] width 57 height 6
click at [280, 120] on li "Client: Name" at bounding box center [289, 122] width 61 height 8
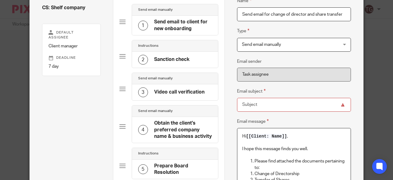
scroll to position [18, 0]
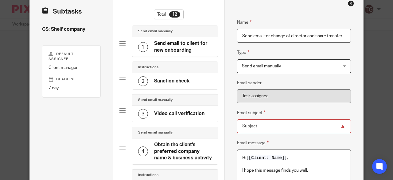
click at [300, 120] on input "Email subject" at bounding box center [294, 126] width 114 height 14
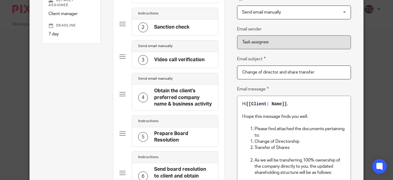
scroll to position [80, 0]
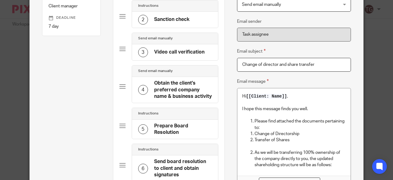
type input "Change of director and share transfer"
drag, startPoint x: 252, startPoint y: 118, endPoint x: 266, endPoint y: 119, distance: 14.1
click at [254, 118] on p "Please find attached the documents pertaining to:" at bounding box center [299, 124] width 91 height 13
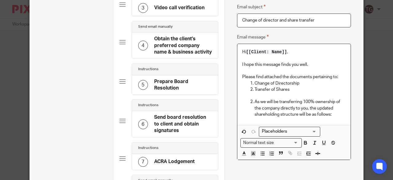
scroll to position [141, 0]
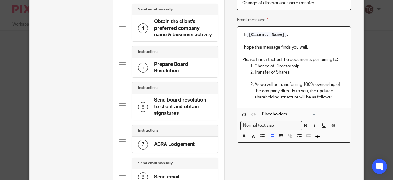
click at [331, 98] on p "As we will be transferring 100% ownership of the company directly to you, the u…" at bounding box center [299, 90] width 91 height 19
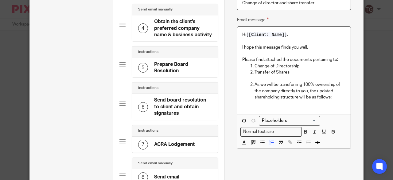
click at [330, 97] on p "As we will be transferring 100% ownership of the company directly to you, the u…" at bounding box center [299, 90] width 91 height 19
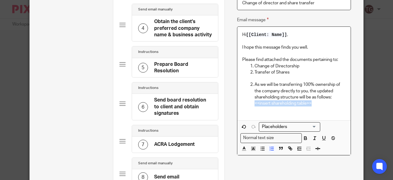
drag, startPoint x: 314, startPoint y: 103, endPoint x: 246, endPoint y: 101, distance: 68.2
click at [246, 101] on ol "As we will be transferring 100% ownership of the company directly to you, the u…" at bounding box center [294, 96] width 104 height 31
click at [243, 146] on polyline "button" at bounding box center [244, 147] width 2 height 2
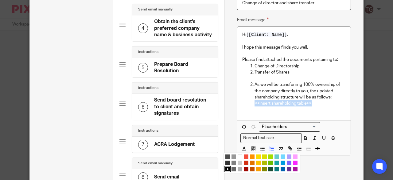
click at [244, 160] on li "color:#D33115" at bounding box center [246, 162] width 5 height 5
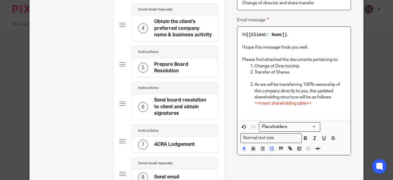
click at [296, 115] on div "Hi [[Client: Name]] , I hope this message finds you well. Please find attached …" at bounding box center [294, 73] width 114 height 93
click at [254, 82] on p "As we will be transferring 100% ownership of the company directly to you, the u…" at bounding box center [299, 90] width 91 height 19
click at [254, 63] on li "Change of Directorship" at bounding box center [299, 66] width 91 height 6
click at [238, 59] on div "Hi [[Client: Name]] , I hope this message finds you well. Please find attached …" at bounding box center [294, 73] width 114 height 93
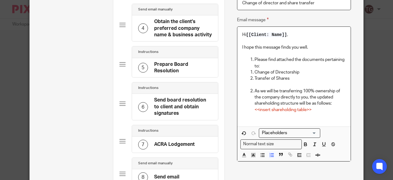
click at [254, 72] on li "Change of Directorship" at bounding box center [299, 72] width 91 height 6
click at [254, 78] on p "Transfer of Shares" at bounding box center [299, 78] width 91 height 6
click at [316, 111] on p "<<insert shareholding table>>" at bounding box center [299, 110] width 91 height 6
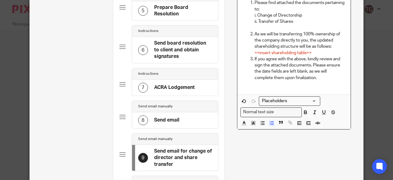
scroll to position [203, 0]
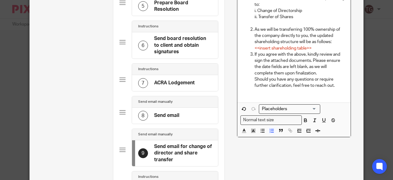
click at [251, 81] on ol "As we will be transferring 100% ownership of the company directly to you, the u…" at bounding box center [294, 60] width 104 height 68
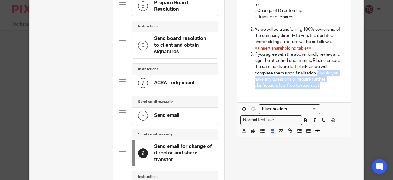
drag, startPoint x: 315, startPoint y: 73, endPoint x: 325, endPoint y: 83, distance: 14.5
click at [325, 83] on p "If you agree with the above, kindly review and sign the attached documents. Ple…" at bounding box center [299, 69] width 91 height 37
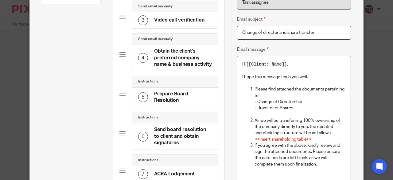
scroll to position [110, 0]
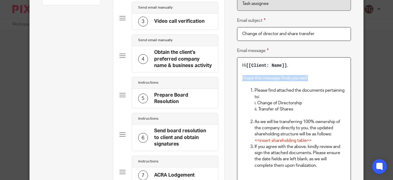
drag, startPoint x: 309, startPoint y: 77, endPoint x: 231, endPoint y: 78, distance: 78.0
click at [231, 78] on div "Name Send email to client for new onboarding Type Send email manually Send emai…" at bounding box center [293, 167] width 139 height 530
copy p "I hope this message finds you well."
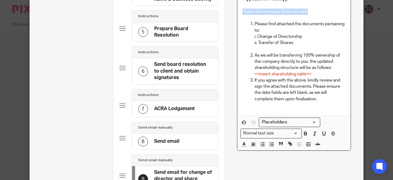
scroll to position [203, 0]
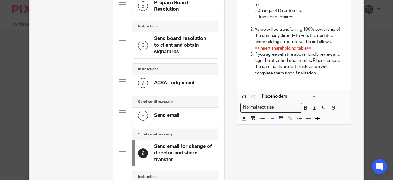
click at [238, 83] on div "Hi [[Client: Name]] , I hope this message finds you well. Please find attached …" at bounding box center [294, 27] width 114 height 124
click at [238, 85] on div "Hi [[Client: Name]] , I hope this message finds you well. Please find attached …" at bounding box center [294, 27] width 114 height 124
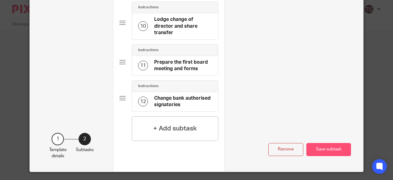
click at [330, 143] on button "Save subtask" at bounding box center [328, 149] width 45 height 13
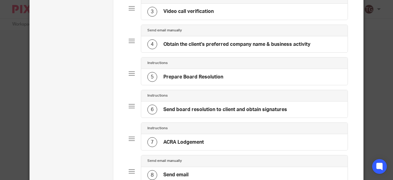
scroll to position [178, 0]
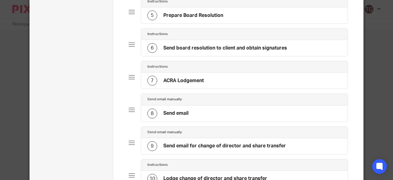
click at [177, 112] on h4 "Send email" at bounding box center [175, 113] width 25 height 6
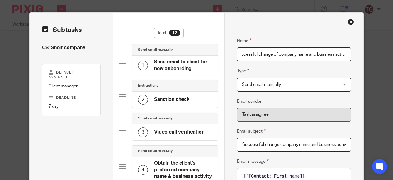
scroll to position [0, 38]
type input "Send email for successful change of company name and business activity"
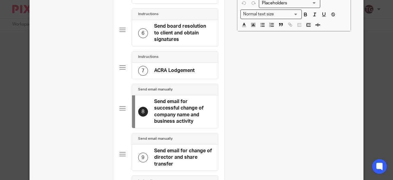
scroll to position [246, 0]
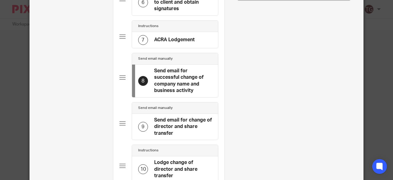
click at [176, 124] on h4 "Send email for change of director and share transfer" at bounding box center [183, 127] width 58 height 20
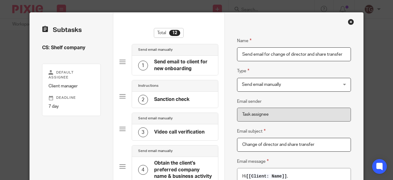
scroll to position [123, 0]
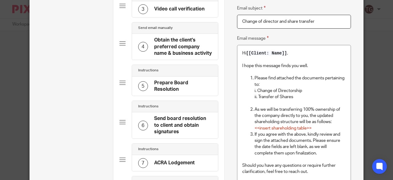
click at [309, 64] on p "I hope this message finds you well." at bounding box center [294, 66] width 104 height 6
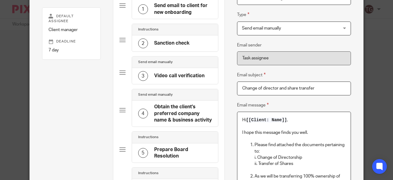
scroll to position [92, 0]
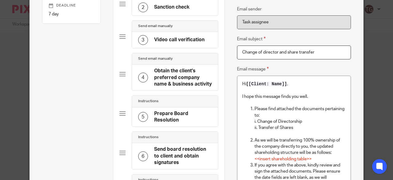
click at [121, 71] on div at bounding box center [122, 74] width 6 height 6
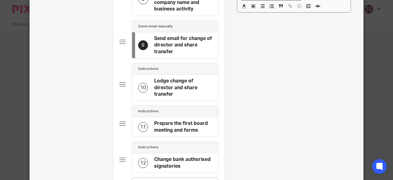
scroll to position [388, 0]
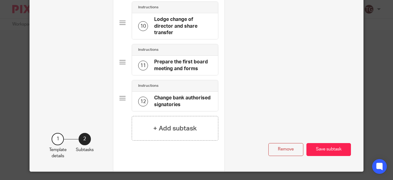
drag, startPoint x: 316, startPoint y: 142, endPoint x: 309, endPoint y: 142, distance: 6.5
click at [316, 143] on button "Save subtask" at bounding box center [328, 149] width 45 height 13
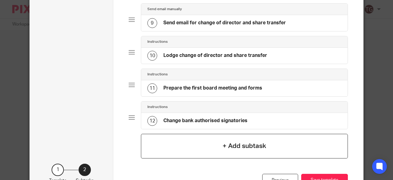
scroll to position [332, 0]
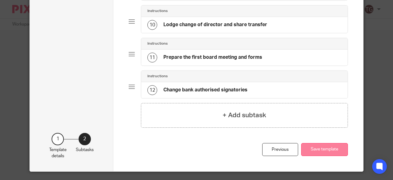
click at [314, 143] on button "Save template" at bounding box center [324, 149] width 47 height 13
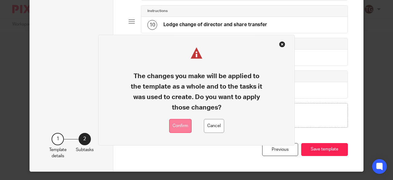
click at [176, 124] on button "Confirm" at bounding box center [180, 126] width 22 height 14
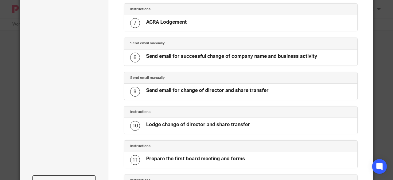
scroll to position [306, 0]
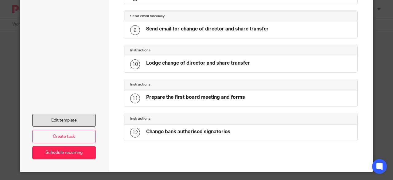
click at [81, 118] on link "Edit template" at bounding box center [64, 120] width 64 height 13
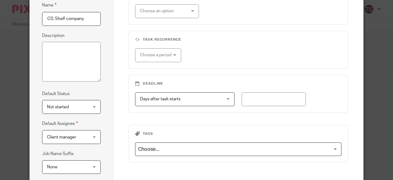
scroll to position [119, 0]
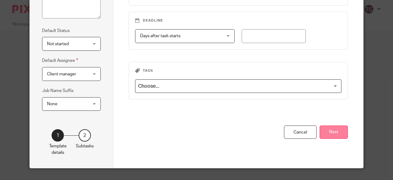
click at [333, 126] on button "Next" at bounding box center [334, 131] width 28 height 13
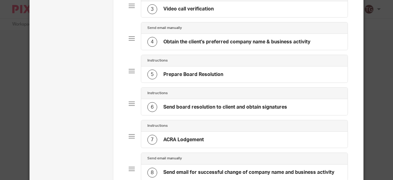
scroll to position [58, 0]
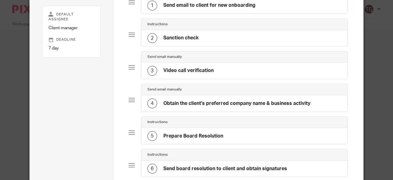
click at [149, 101] on div "4" at bounding box center [152, 103] width 10 height 10
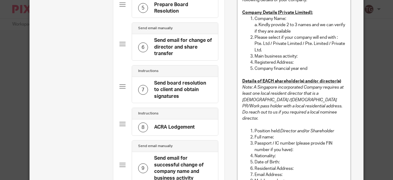
scroll to position [139, 0]
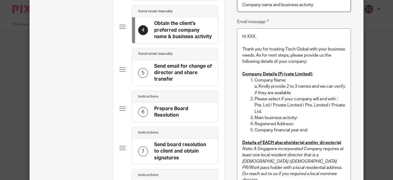
click at [177, 111] on h4 "Prepare Board Resolution" at bounding box center [183, 111] width 58 height 13
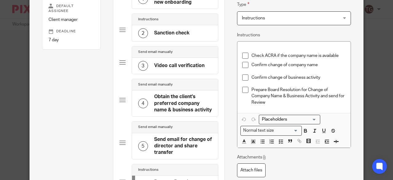
scroll to position [61, 0]
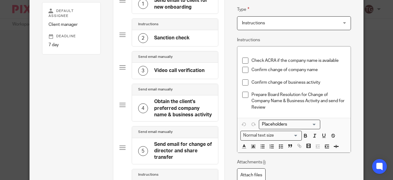
click at [269, 106] on p "Prepare Board Resolution for Change of Company Name & Business Activity and sen…" at bounding box center [298, 100] width 95 height 19
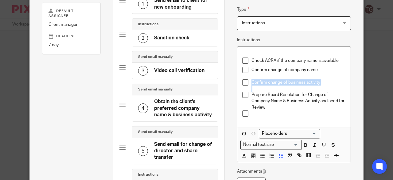
click at [270, 102] on p "Prepare Board Resolution for Change of Company Name & Business Activity and sen…" at bounding box center [298, 100] width 95 height 19
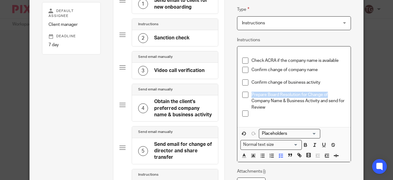
drag, startPoint x: 250, startPoint y: 93, endPoint x: 324, endPoint y: 94, distance: 74.9
click at [324, 94] on p "Prepare Board Resolution for Change of Company Name & Business Activity and sen…" at bounding box center [298, 100] width 95 height 19
copy p "Prepare Board Resolution for Change of"
click at [263, 115] on p at bounding box center [298, 113] width 95 height 6
paste div
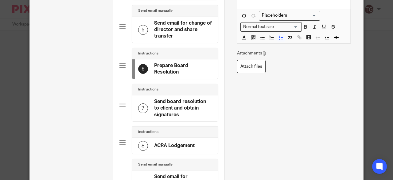
scroll to position [184, 0]
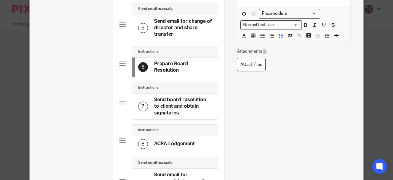
click at [161, 140] on h4 "ACRA Lodgement" at bounding box center [174, 143] width 41 height 6
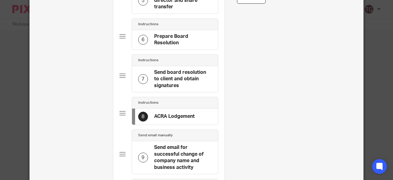
scroll to position [246, 0]
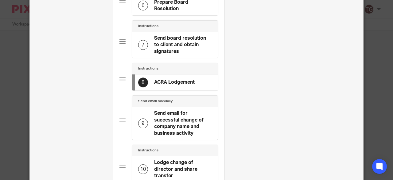
click at [172, 119] on h4 "Send email for successful change of company name and business activity" at bounding box center [183, 123] width 58 height 26
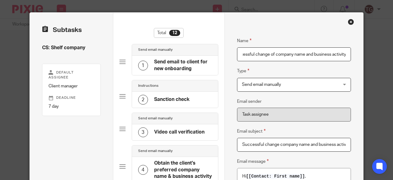
click at [345, 54] on input "Send email for successful change of company name and business activity" at bounding box center [294, 54] width 114 height 14
click at [310, 53] on input "Send email for successful change of company name and business activity" at bounding box center [294, 54] width 114 height 14
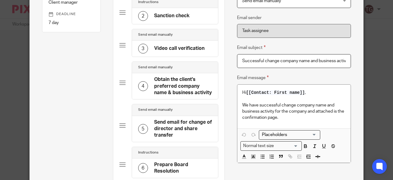
scroll to position [92, 0]
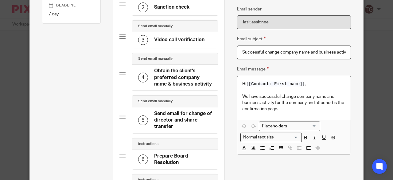
click at [184, 113] on h4 "Send email for change of director and share transfer" at bounding box center [183, 120] width 58 height 20
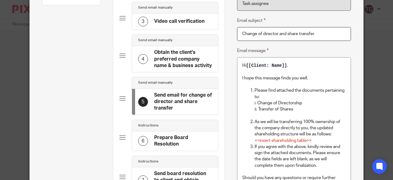
scroll to position [123, 0]
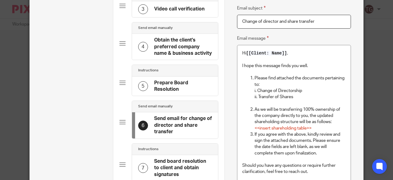
click at [122, 80] on div at bounding box center [122, 82] width 6 height 6
click at [120, 81] on div at bounding box center [122, 82] width 6 height 6
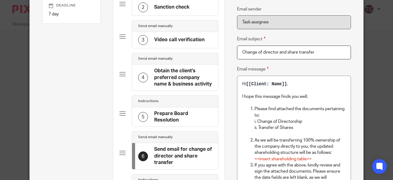
click at [121, 72] on div at bounding box center [122, 74] width 6 height 6
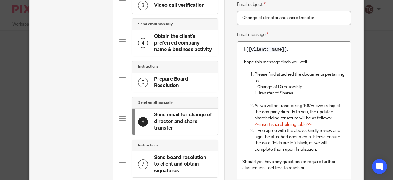
scroll to position [61, 0]
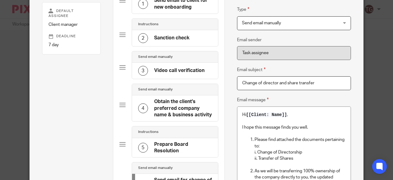
click at [170, 104] on h4 "Obtain the client's preferred company name & business activity" at bounding box center [183, 108] width 58 height 20
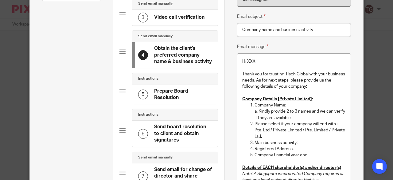
scroll to position [123, 0]
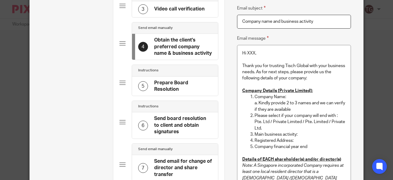
click at [171, 81] on h4 "Prepare Board Resolution" at bounding box center [183, 85] width 58 height 13
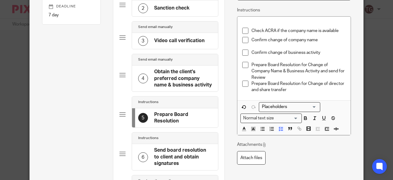
scroll to position [92, 0]
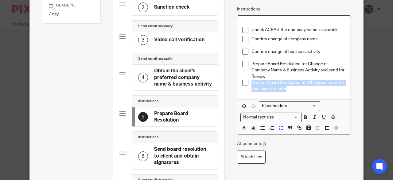
drag, startPoint x: 286, startPoint y: 89, endPoint x: 241, endPoint y: 81, distance: 46.0
click at [242, 81] on li "Prepare Board Resolution for Change of director and share transfer" at bounding box center [294, 85] width 104 height 13
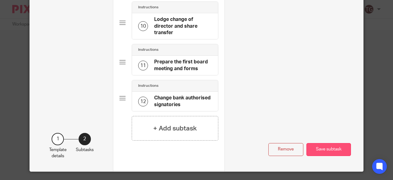
click at [325, 143] on button "Save subtask" at bounding box center [328, 149] width 45 height 13
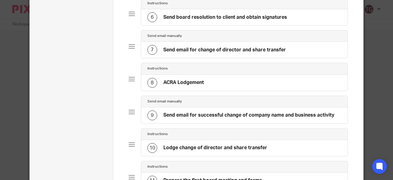
scroll to position [117, 0]
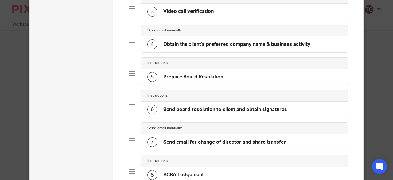
click at [129, 72] on div at bounding box center [132, 73] width 6 height 6
click at [152, 74] on div "5" at bounding box center [152, 77] width 10 height 10
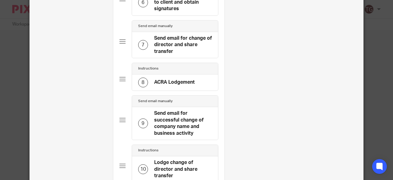
scroll to position [307, 0]
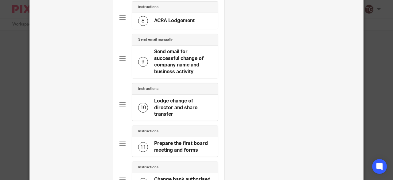
click at [122, 101] on div at bounding box center [122, 104] width 6 height 6
click at [167, 104] on h4 "Lodge change of director and share transfer" at bounding box center [183, 108] width 58 height 20
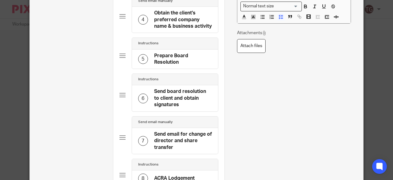
scroll to position [184, 0]
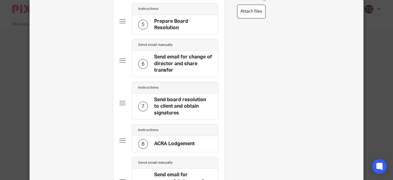
click at [121, 58] on div at bounding box center [122, 60] width 6 height 6
click at [157, 66] on h4 "Send email for change of director and share transfer" at bounding box center [183, 64] width 58 height 20
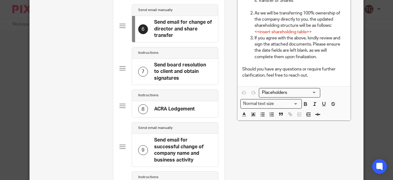
scroll to position [153, 0]
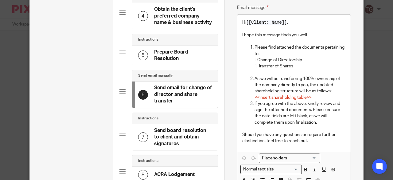
click at [180, 134] on h4 "Send board resolution to client and obtain signatures" at bounding box center [183, 137] width 58 height 20
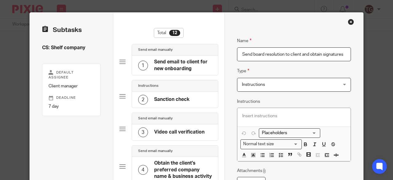
scroll to position [31, 0]
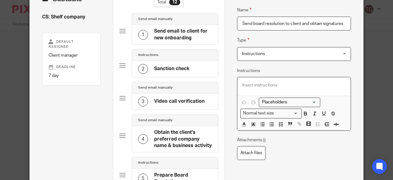
click at [247, 87] on p at bounding box center [294, 85] width 104 height 6
click at [278, 121] on icon "button" at bounding box center [281, 124] width 6 height 6
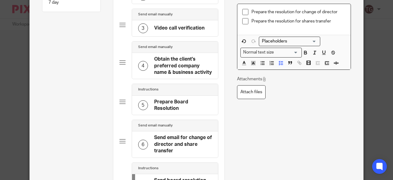
scroll to position [92, 0]
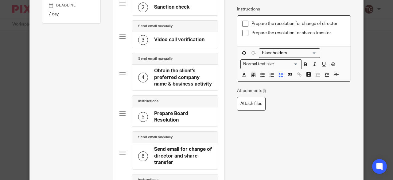
click at [171, 117] on h4 "Prepare Board Resolution" at bounding box center [183, 116] width 58 height 13
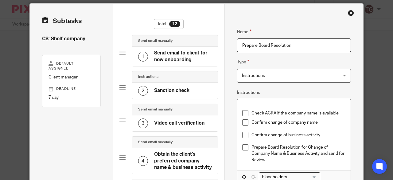
scroll to position [0, 0]
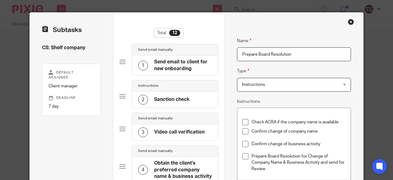
click at [293, 52] on input "Prepare Board Resolution" at bounding box center [294, 54] width 114 height 14
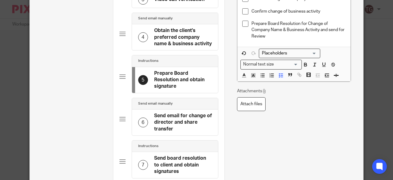
scroll to position [123, 0]
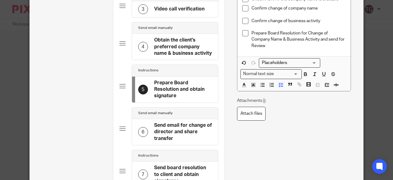
click at [172, 93] on h4 "Prepare Board Resolution and obtain signature" at bounding box center [183, 89] width 58 height 20
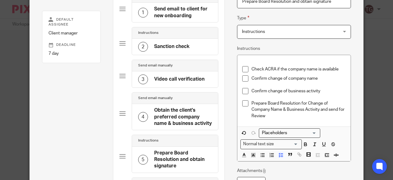
scroll to position [31, 0]
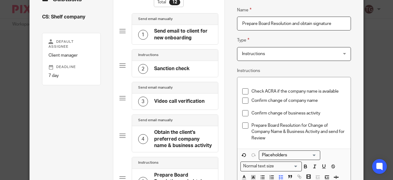
click at [258, 23] on input "Prepare Board Resolution and obtain signature" at bounding box center [294, 24] width 114 height 14
click at [270, 22] on input "Prepare board Resolution and obtain signature" at bounding box center [294, 24] width 114 height 14
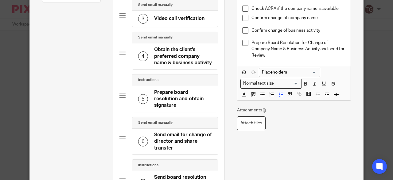
scroll to position [123, 0]
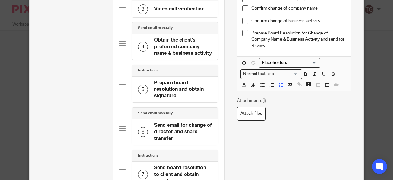
type input "Prepare board resolution and obtain signature"
click at [172, 131] on h4 "Send email for change of director and share transfer" at bounding box center [183, 132] width 58 height 20
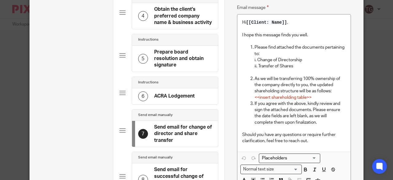
scroll to position [215, 0]
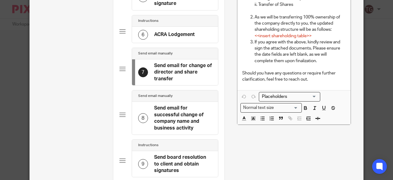
click at [177, 120] on h4 "Send email for successful change of company name and business activity" at bounding box center [183, 118] width 58 height 26
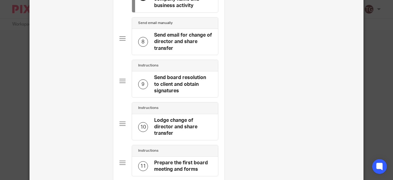
scroll to position [307, 0]
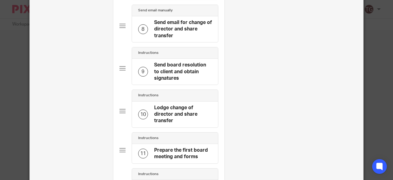
click at [178, 107] on h4 "Lodge change of director and share transfer" at bounding box center [183, 114] width 58 height 20
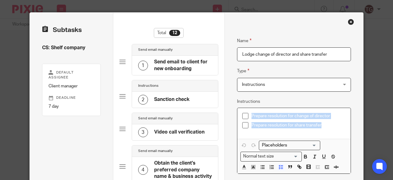
drag, startPoint x: 320, startPoint y: 124, endPoint x: 234, endPoint y: 115, distance: 86.7
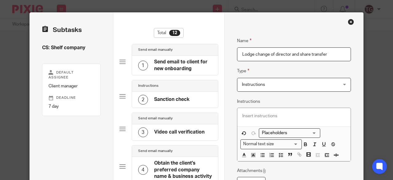
drag, startPoint x: 327, startPoint y: 54, endPoint x: 318, endPoint y: 48, distance: 10.2
click at [319, 48] on input "Lodge change of director and share transfer" at bounding box center [294, 54] width 114 height 14
click at [327, 51] on input "Lodge change of director and share transfer" at bounding box center [294, 54] width 114 height 14
drag, startPoint x: 293, startPoint y: 53, endPoint x: 239, endPoint y: 52, distance: 53.1
click at [239, 52] on input "Lodge change of director and share transfer" at bounding box center [294, 54] width 114 height 14
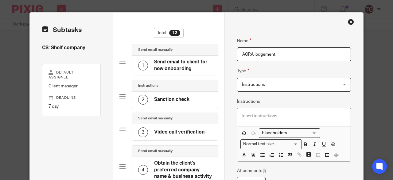
click at [263, 53] on input "ACRA lodgement" at bounding box center [294, 54] width 114 height 14
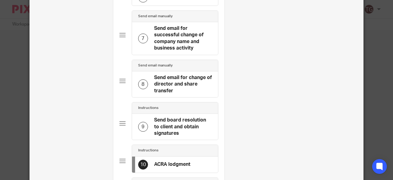
scroll to position [215, 0]
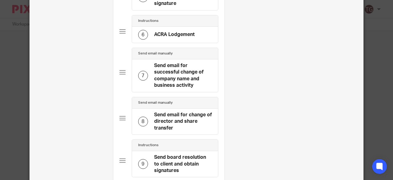
type input "ACRA lodgment"
click at [172, 35] on h4 "ACRA Lodgement" at bounding box center [174, 34] width 41 height 6
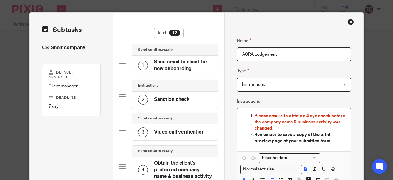
click at [265, 54] on input "ACRA Lodgement" at bounding box center [294, 54] width 114 height 14
type input "ACRA Lodgment"
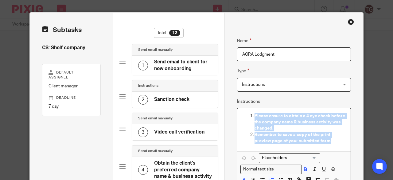
drag, startPoint x: 331, startPoint y: 142, endPoint x: 236, endPoint y: 117, distance: 98.6
click at [237, 117] on div "Please ensure to obtain a 4 eye check before the company name & business activi…" at bounding box center [294, 129] width 114 height 43
copy ol "Please ensure to obtain a 4 eye check before the company name & business activi…"
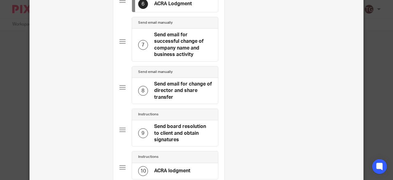
scroll to position [338, 0]
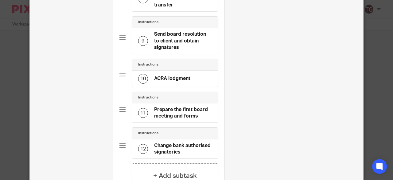
click at [171, 71] on div "10 ACRA lodgment" at bounding box center [175, 79] width 86 height 16
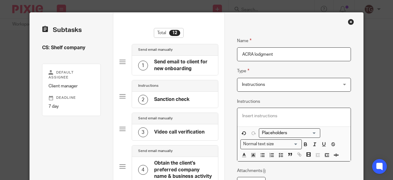
click at [255, 118] on p at bounding box center [294, 116] width 104 height 6
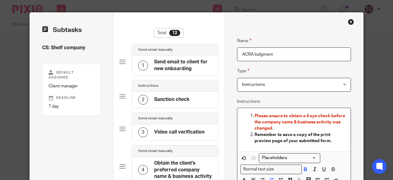
click at [290, 122] on span "Please ensure to obtain a 4 eye check before the company name & business activi…" at bounding box center [299, 122] width 91 height 17
click at [281, 129] on p "Please ensure to obtain a 4 eye check before the change of director & business …" at bounding box center [299, 122] width 91 height 19
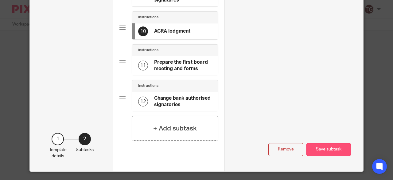
click at [325, 144] on button "Save subtask" at bounding box center [328, 149] width 45 height 13
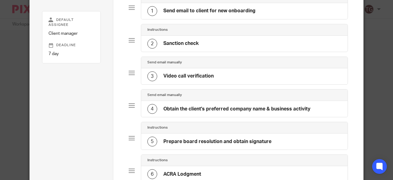
scroll to position [25, 0]
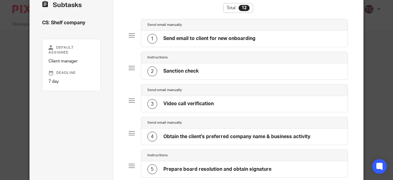
click at [215, 101] on div "3 Video call verification" at bounding box center [244, 104] width 207 height 16
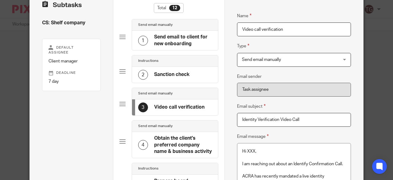
click at [176, 43] on h4 "Send email to client for new onboarding" at bounding box center [183, 40] width 58 height 13
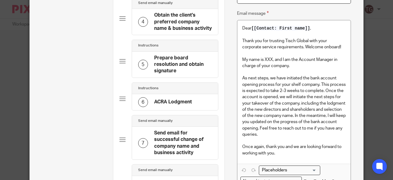
scroll to position [209, 0]
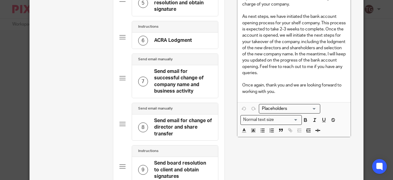
click at [182, 122] on h4 "Send email for change of director and share transfer" at bounding box center [183, 127] width 58 height 20
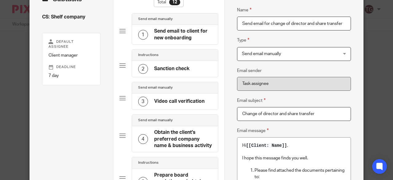
scroll to position [0, 0]
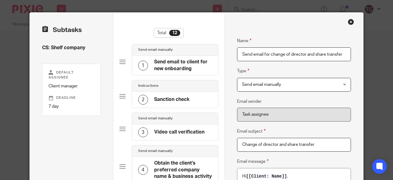
click at [171, 70] on h4 "Send email to client for new onboarding" at bounding box center [183, 65] width 58 height 13
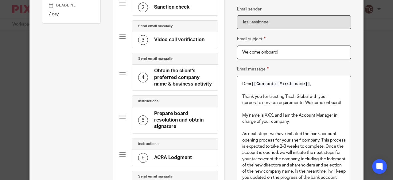
click at [308, 84] on span "[[Contact: First name]]" at bounding box center [280, 83] width 59 height 5
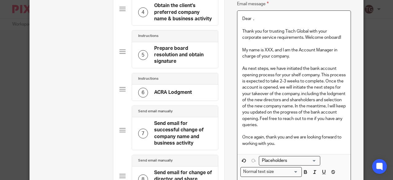
scroll to position [184, 0]
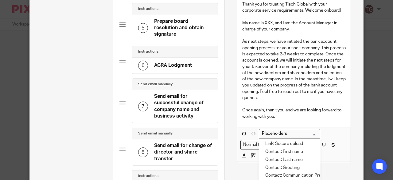
click at [277, 130] on input "Search for option" at bounding box center [288, 133] width 57 height 6
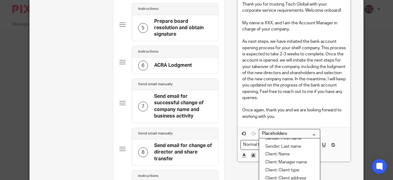
scroll to position [61, 0]
click at [289, 152] on li "Client: Name" at bounding box center [289, 153] width 61 height 8
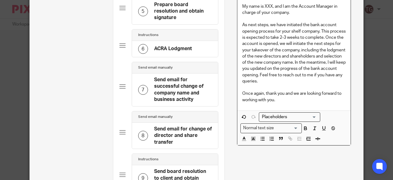
scroll to position [78, 0]
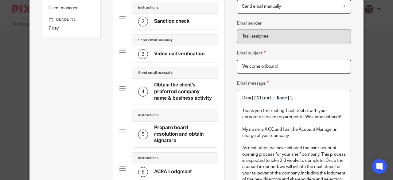
click at [181, 91] on h4 "Obtain the client's preferred company name & business activity" at bounding box center [183, 92] width 58 height 20
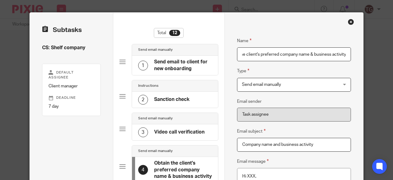
click at [165, 64] on h4 "Send email to client for new onboarding" at bounding box center [183, 65] width 58 height 13
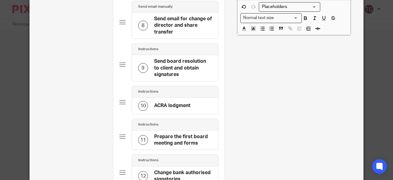
scroll to position [276, 0]
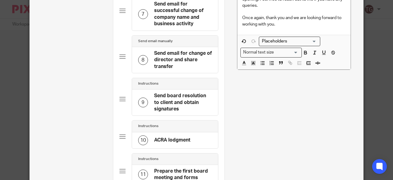
click at [182, 137] on h4 "ACRA lodgment" at bounding box center [172, 140] width 36 height 6
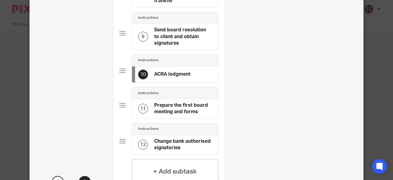
scroll to position [385, 0]
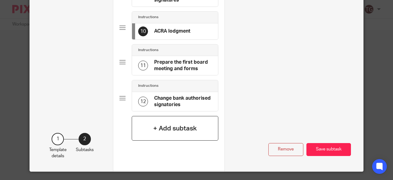
click at [177, 129] on div "+ Add subtask" at bounding box center [175, 128] width 87 height 25
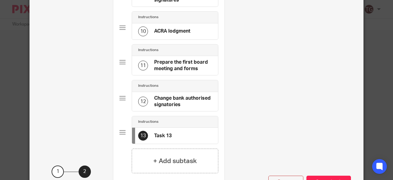
scroll to position [0, 0]
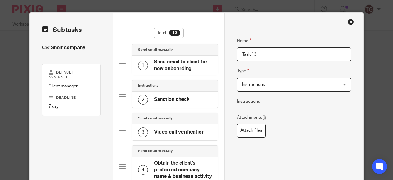
drag, startPoint x: 267, startPoint y: 52, endPoint x: 222, endPoint y: 51, distance: 44.8
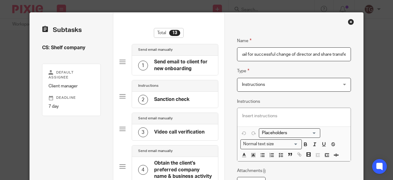
scroll to position [0, 18]
type input "Send email for successful change of director and share transfer"
click at [247, 80] on span "Instructions" at bounding box center [285, 84] width 87 height 13
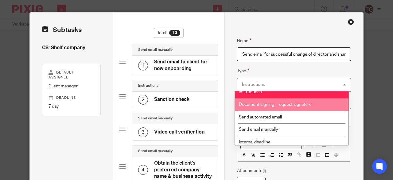
scroll to position [8, 0]
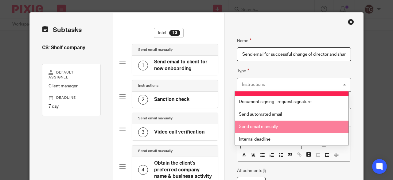
drag, startPoint x: 266, startPoint y: 123, endPoint x: 268, endPoint y: 126, distance: 3.7
click at [268, 127] on li "Send email manually" at bounding box center [292, 126] width 114 height 13
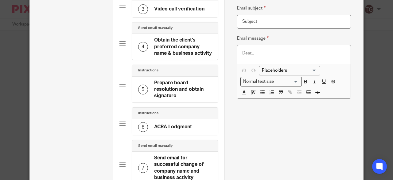
scroll to position [153, 0]
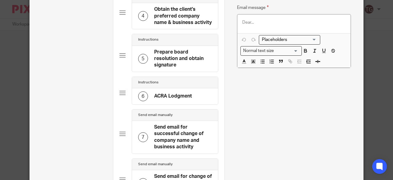
click at [173, 136] on h4 "Send email for successful change of company name and business activity" at bounding box center [183, 137] width 58 height 26
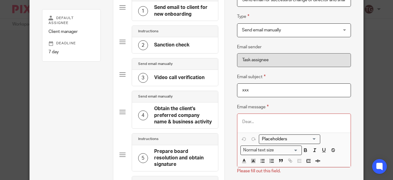
type input "xxx"
click at [252, 117] on div at bounding box center [294, 123] width 114 height 18
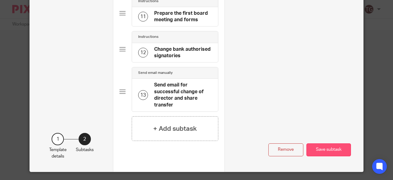
click at [324, 147] on button "Save subtask" at bounding box center [328, 149] width 45 height 13
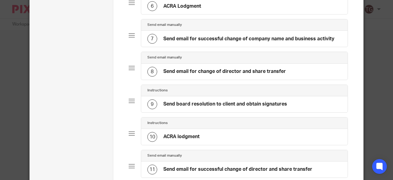
scroll to position [211, 0]
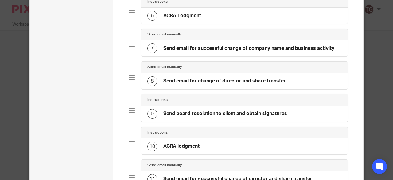
click at [185, 81] on h4 "Send email for change of director and share transfer" at bounding box center [224, 81] width 122 height 6
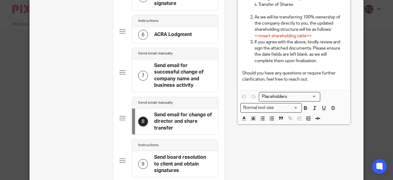
scroll to position [276, 0]
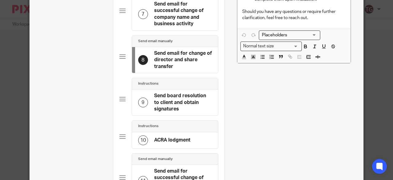
click at [177, 137] on h4 "ACRA lodgment" at bounding box center [172, 140] width 36 height 6
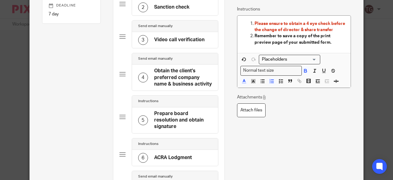
scroll to position [184, 0]
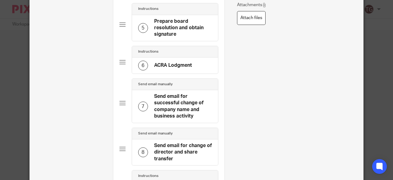
click at [165, 107] on h4 "Send email for successful change of company name and business activity" at bounding box center [183, 106] width 58 height 26
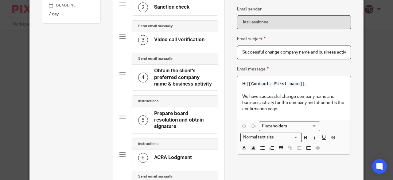
scroll to position [0, 0]
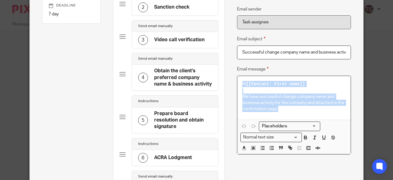
drag, startPoint x: 277, startPoint y: 110, endPoint x: 239, endPoint y: 85, distance: 46.1
click at [239, 85] on div "Hi [[Contact: First name]] , We have successful change company name and busines…" at bounding box center [294, 97] width 114 height 43
copy div "Hi [[Contact: First name]] , We have successful change company name and busines…"
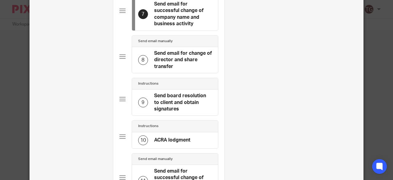
scroll to position [368, 0]
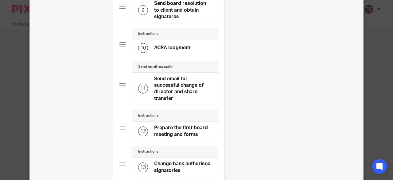
click at [165, 91] on h4 "Send email for successful change of director and share transfer" at bounding box center [183, 89] width 58 height 26
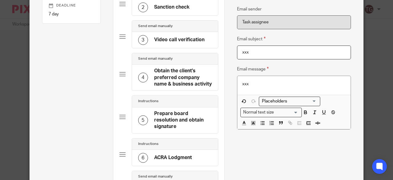
scroll to position [0, 0]
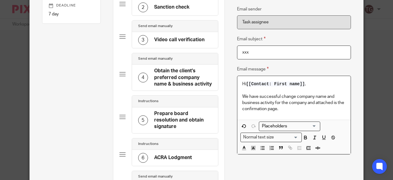
click at [324, 98] on p "We have successful change company name and business activity for the company an…" at bounding box center [294, 102] width 104 height 19
click at [271, 101] on p "We have successful lodged change of director and business activity for the comp…" at bounding box center [294, 102] width 104 height 19
click at [309, 103] on p "We have successful lodged change of director and share transfer for the company…" at bounding box center [294, 102] width 104 height 19
click at [298, 109] on p "We have successful lodged change of director and share transfer for the company…" at bounding box center [294, 102] width 104 height 19
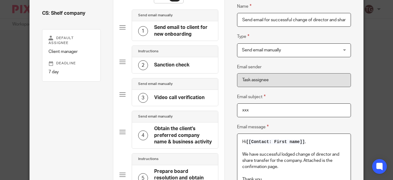
scroll to position [31, 0]
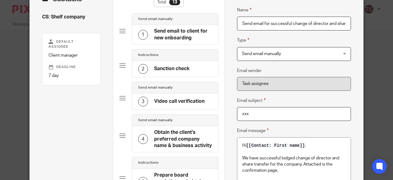
drag, startPoint x: 254, startPoint y: 112, endPoint x: 210, endPoint y: 111, distance: 44.2
drag, startPoint x: 268, startPoint y: 24, endPoint x: 345, endPoint y: 22, distance: 77.4
click at [345, 22] on input "Send email for successful change of director and share transfer" at bounding box center [294, 24] width 114 height 14
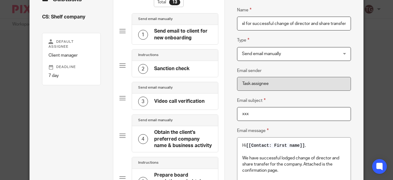
scroll to position [0, 0]
drag, startPoint x: 263, startPoint y: 114, endPoint x: 226, endPoint y: 112, distance: 37.5
paste input "successful change of director and share transfer"
click at [241, 114] on input "successful change of director and share transfer" at bounding box center [294, 114] width 114 height 14
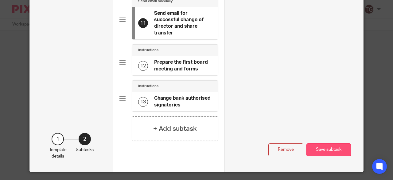
type input "Successful change of director and share transfer"
click at [333, 145] on button "Save subtask" at bounding box center [328, 149] width 45 height 13
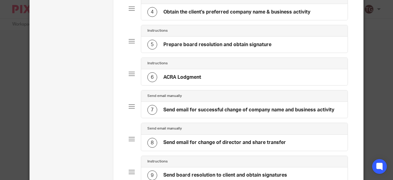
scroll to position [180, 0]
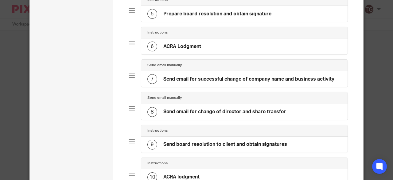
click at [200, 141] on h4 "Send board resolution to client and obtain signatures" at bounding box center [225, 144] width 124 height 6
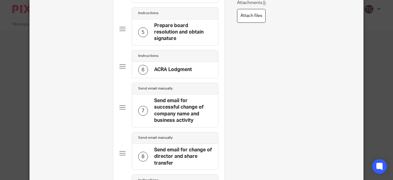
scroll to position [0, 0]
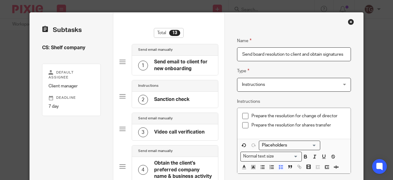
drag, startPoint x: 250, startPoint y: 52, endPoint x: 232, endPoint y: 51, distance: 18.2
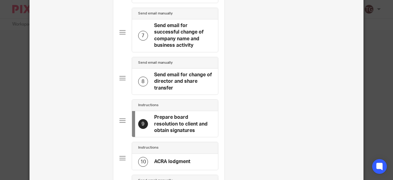
scroll to position [246, 0]
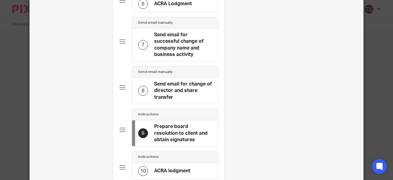
type input "Prepare board resolution to client and obtain signatures"
click at [168, 36] on h4 "Send email for successful change of company name and business activity" at bounding box center [183, 45] width 58 height 26
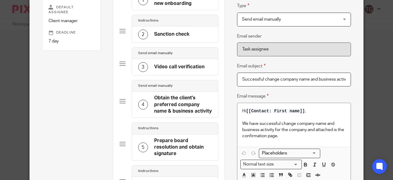
scroll to position [92, 0]
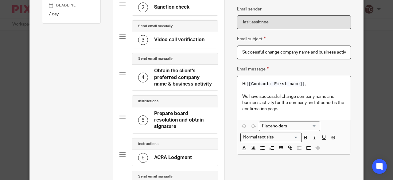
click at [314, 101] on p "We have successful change company name and business activity for the company an…" at bounding box center [294, 102] width 104 height 19
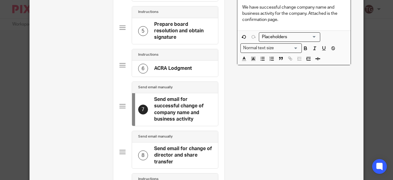
scroll to position [153, 0]
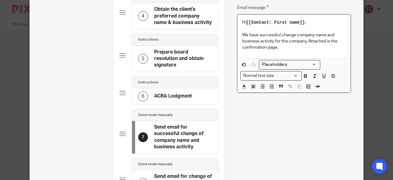
click at [281, 48] on p "We have successful change company name and business activity for the company. A…" at bounding box center [294, 41] width 104 height 19
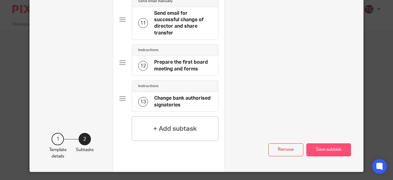
click at [333, 145] on button "Save subtask" at bounding box center [328, 149] width 45 height 13
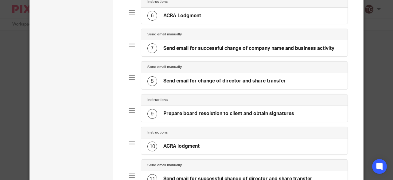
scroll to position [241, 0]
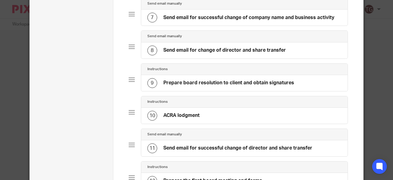
click at [203, 113] on div "10 ACRA lodgment" at bounding box center [244, 115] width 207 height 16
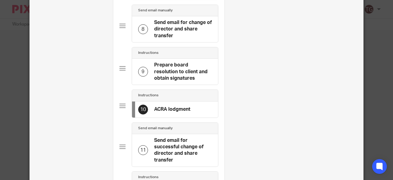
scroll to position [368, 0]
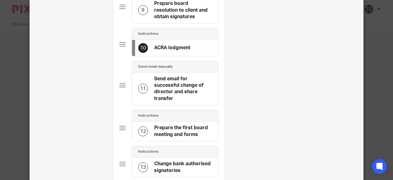
click at [179, 92] on h4 "Send email for successful change of director and share transfer" at bounding box center [183, 89] width 58 height 26
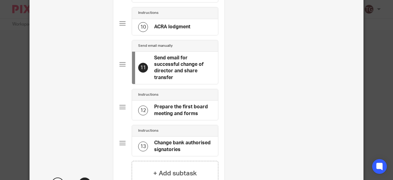
scroll to position [399, 0]
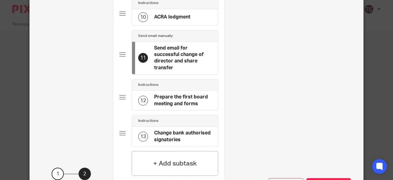
click at [185, 98] on h4 "Prepare the first board meeting and forms" at bounding box center [183, 100] width 58 height 13
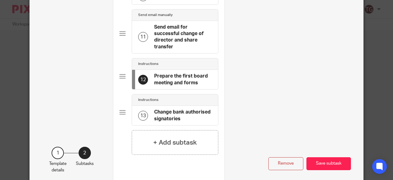
scroll to position [434, 0]
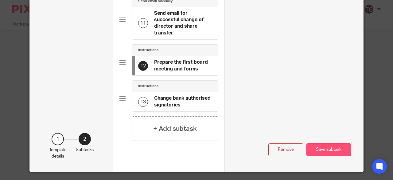
click at [316, 143] on button "Save subtask" at bounding box center [328, 149] width 45 height 13
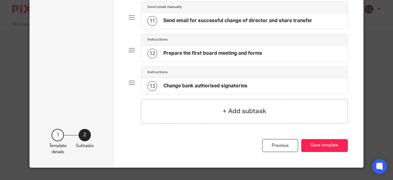
scroll to position [364, 0]
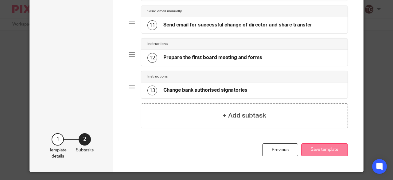
click at [314, 143] on button "Save template" at bounding box center [324, 149] width 47 height 13
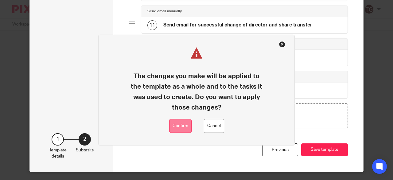
click at [185, 127] on button "Confirm" at bounding box center [180, 126] width 22 height 14
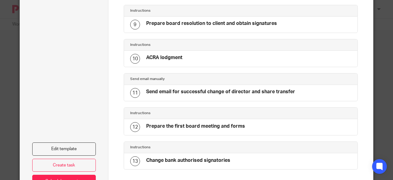
scroll to position [340, 0]
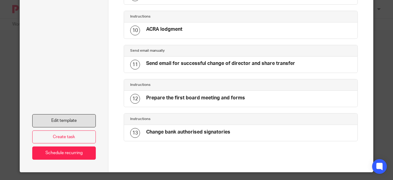
click at [86, 114] on link "Edit template" at bounding box center [64, 120] width 64 height 13
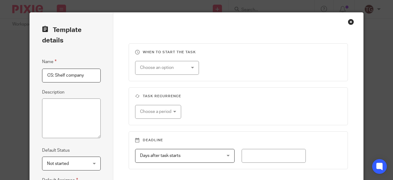
scroll to position [119, 0]
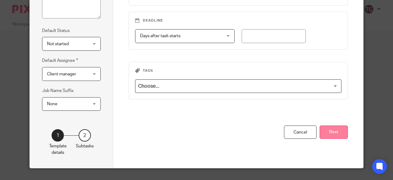
click at [328, 133] on button "Next" at bounding box center [334, 131] width 28 height 13
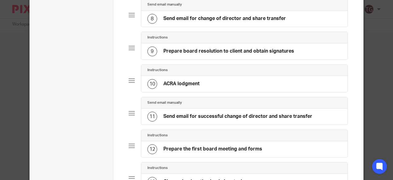
scroll to position [364, 0]
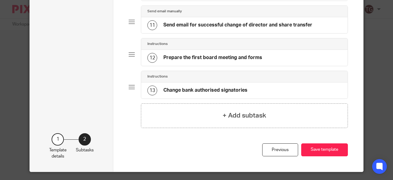
click at [196, 87] on h4 "Change bank authorised signatories" at bounding box center [205, 90] width 84 height 6
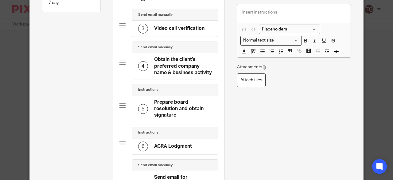
scroll to position [65, 0]
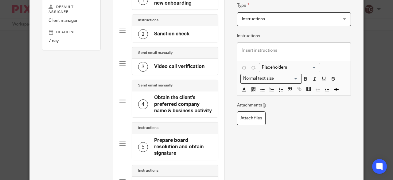
click at [260, 46] on div at bounding box center [294, 51] width 114 height 18
click at [281, 89] on icon "button" at bounding box center [281, 90] width 6 height 6
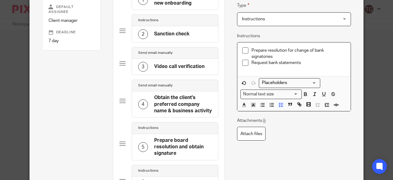
drag, startPoint x: 299, startPoint y: 64, endPoint x: 249, endPoint y: 62, distance: 50.4
click at [251, 62] on p "Request bank statements" at bounding box center [298, 63] width 95 height 6
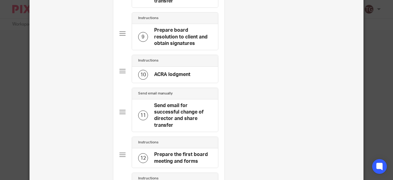
scroll to position [434, 0]
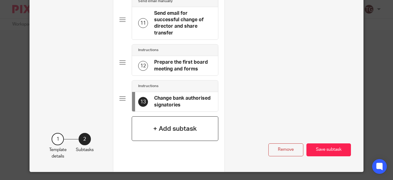
click at [175, 125] on h4 "+ Add subtask" at bounding box center [175, 129] width 44 height 10
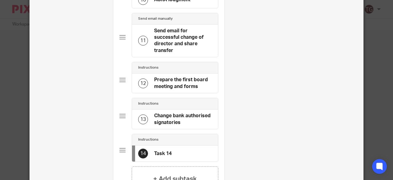
scroll to position [430, 0]
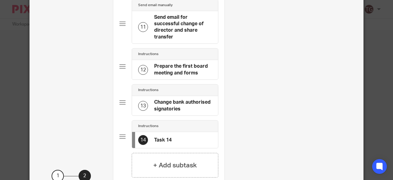
click at [170, 103] on h4 "Change bank authorised signatories" at bounding box center [183, 105] width 58 height 13
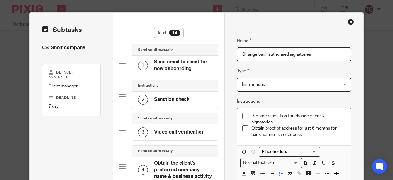
click at [239, 54] on input "Change bank authorised signatories" at bounding box center [294, 54] width 114 height 14
click at [328, 50] on input "Prepare resolution for change bank authorised signatories" at bounding box center [294, 54] width 114 height 14
type input "Prepare resolution for change bank authorised signatories and obtain signature"
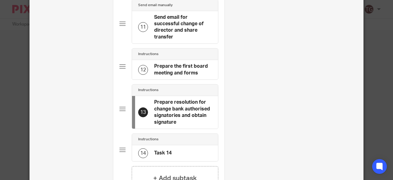
scroll to position [479, 0]
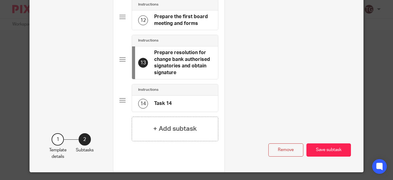
click at [188, 99] on div "14 Task 14" at bounding box center [175, 103] width 86 height 16
click at [186, 98] on div "14 Task 14" at bounding box center [175, 103] width 86 height 16
click at [289, 146] on button "Remove" at bounding box center [285, 149] width 35 height 13
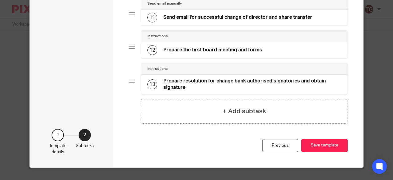
scroll to position [367, 0]
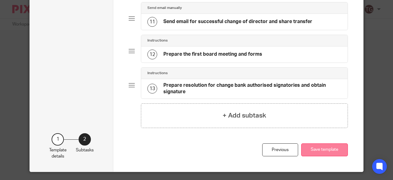
click at [320, 146] on button "Save template" at bounding box center [324, 149] width 47 height 13
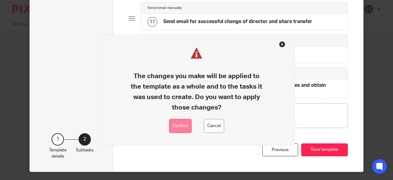
click at [184, 124] on button "Confirm" at bounding box center [180, 126] width 22 height 14
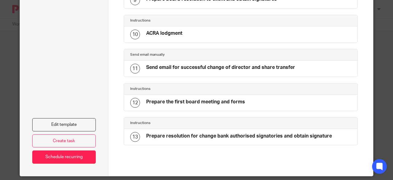
scroll to position [338, 0]
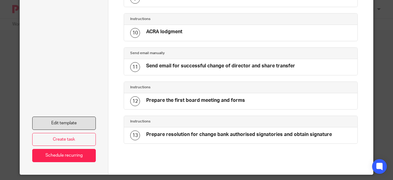
click at [56, 116] on link "Edit template" at bounding box center [64, 122] width 64 height 13
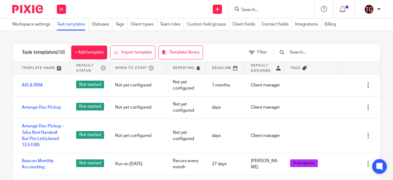
click at [305, 52] on input "text" at bounding box center [325, 52] width 72 height 7
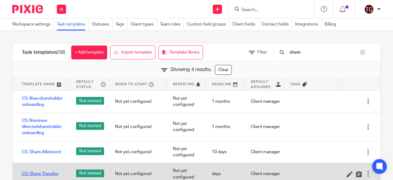
type input "share"
click at [48, 170] on link "CS: Share Transfer" at bounding box center [40, 173] width 37 height 6
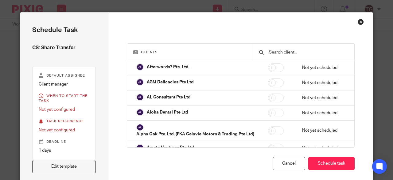
scroll to position [184, 0]
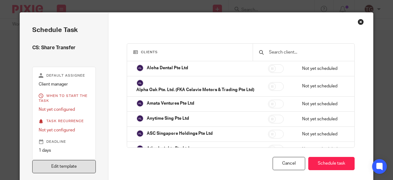
click at [84, 167] on link "Edit template" at bounding box center [64, 166] width 64 height 13
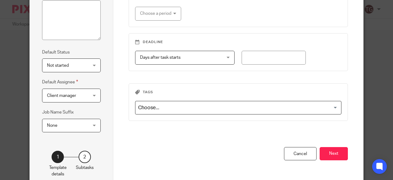
scroll to position [119, 0]
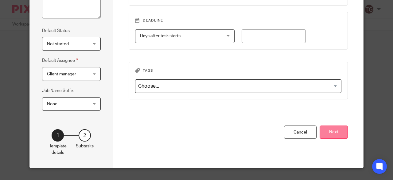
click at [335, 130] on button "Next" at bounding box center [334, 131] width 28 height 13
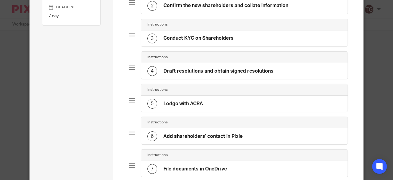
scroll to position [58, 0]
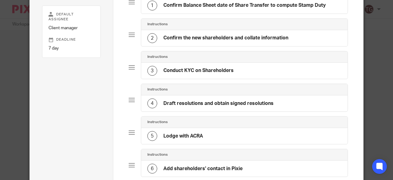
click at [203, 132] on div "5 Lodge with ACRA" at bounding box center [244, 136] width 207 height 16
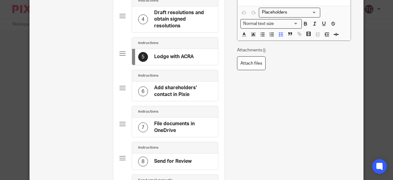
scroll to position [231, 0]
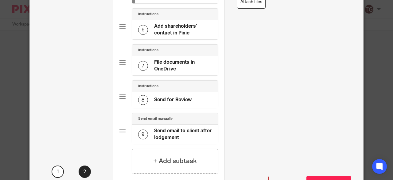
click at [163, 65] on h4 "File documents in OneDrive" at bounding box center [183, 65] width 58 height 13
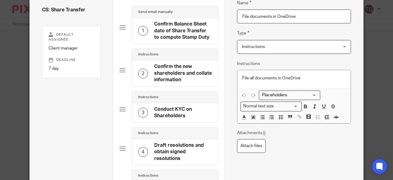
scroll to position [31, 0]
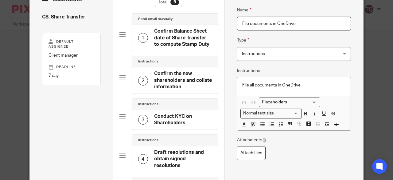
click at [168, 86] on h4 "Confirm the new shareholders and collate information" at bounding box center [183, 80] width 58 height 20
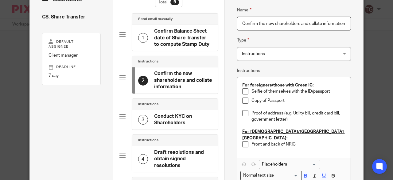
click at [170, 119] on h4 "Conduct KYC on Shareholders" at bounding box center [183, 119] width 58 height 13
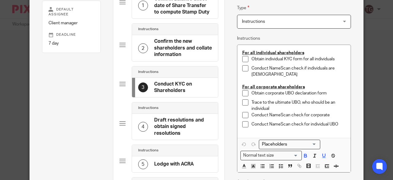
scroll to position [92, 0]
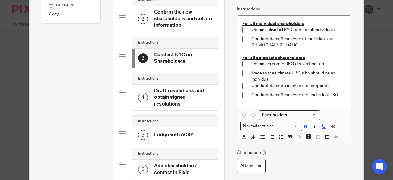
click at [167, 131] on h4 "Lodge with ACRA" at bounding box center [174, 134] width 40 height 6
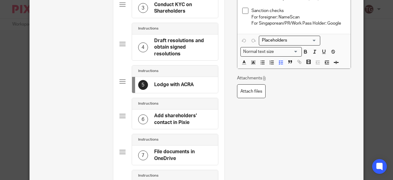
scroll to position [184, 0]
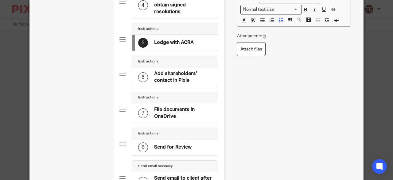
click at [169, 77] on h4 "Add shareholders' contact in Pixie" at bounding box center [183, 76] width 58 height 13
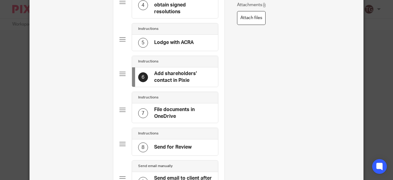
scroll to position [246, 0]
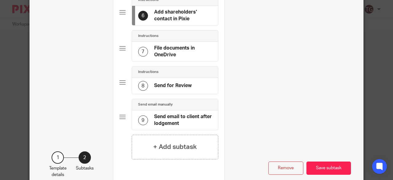
click at [180, 114] on h4 "Send email to client after lodgement" at bounding box center [183, 119] width 58 height 13
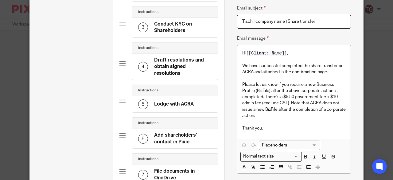
scroll to position [0, 0]
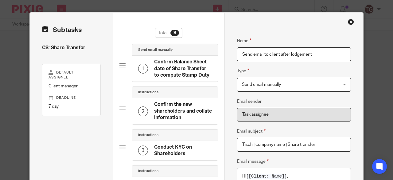
click at [348, 20] on div "Close this dialog window" at bounding box center [351, 22] width 6 height 6
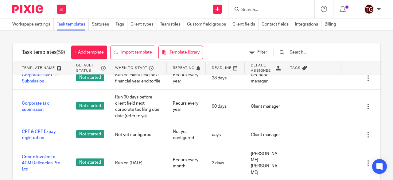
scroll to position [123, 0]
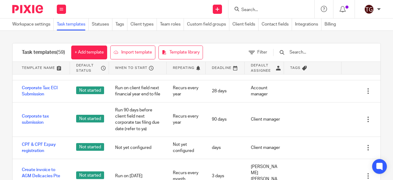
click at [320, 53] on input "text" at bounding box center [325, 52] width 72 height 7
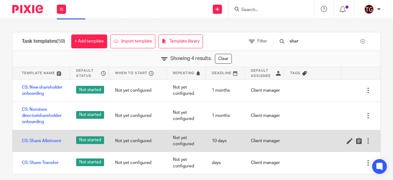
scroll to position [17, 0]
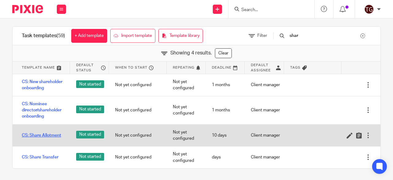
type input "shar"
click at [49, 133] on link "CS: Share Allotment" at bounding box center [41, 135] width 39 height 6
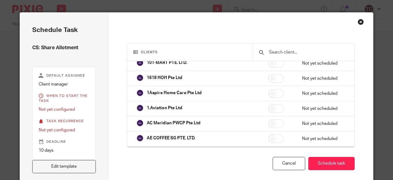
scroll to position [61, 0]
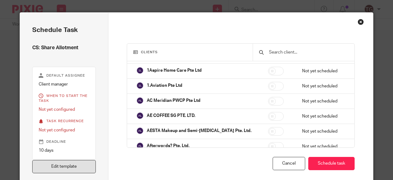
click at [72, 164] on link "Edit template" at bounding box center [64, 166] width 64 height 13
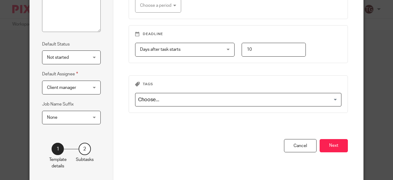
scroll to position [119, 0]
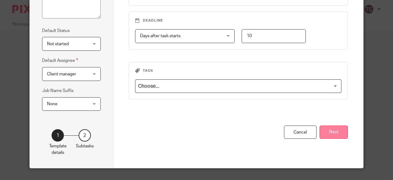
click at [329, 129] on button "Next" at bounding box center [334, 131] width 28 height 13
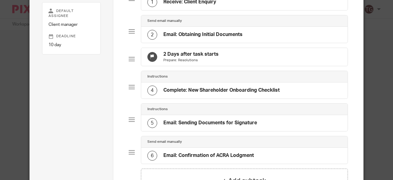
scroll to position [0, 0]
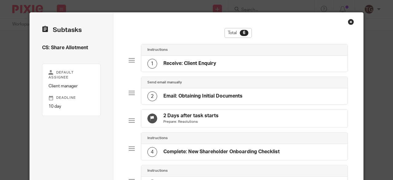
click at [348, 19] on div "Close this dialog window" at bounding box center [351, 22] width 6 height 6
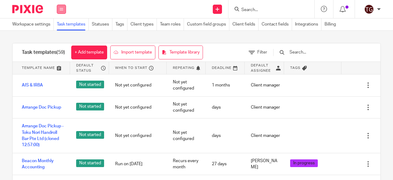
click at [64, 10] on button at bounding box center [61, 9] width 9 height 9
drag, startPoint x: 64, startPoint y: 47, endPoint x: 115, endPoint y: 41, distance: 51.9
click at [64, 47] on link "Clients" at bounding box center [60, 47] width 14 height 4
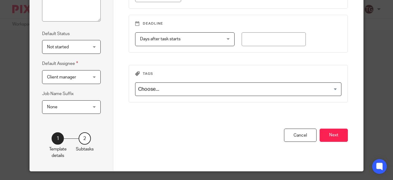
scroll to position [119, 0]
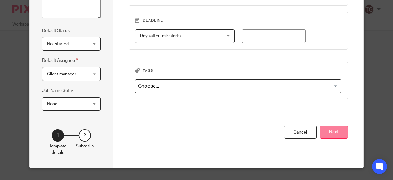
click at [326, 129] on button "Next" at bounding box center [334, 131] width 28 height 13
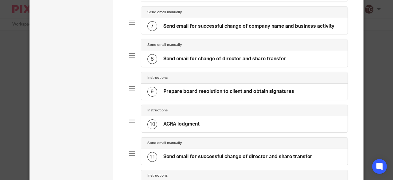
scroll to position [242, 0]
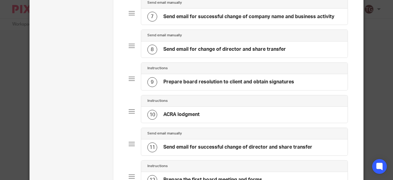
click at [192, 111] on h4 "ACRA lodgment" at bounding box center [181, 114] width 36 height 6
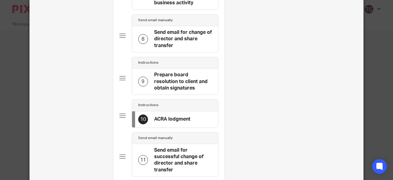
scroll to position [307, 0]
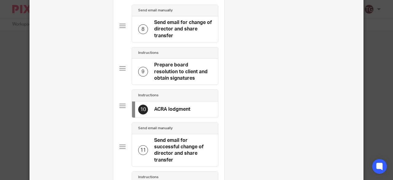
click at [183, 108] on h4 "ACRA lodgment" at bounding box center [172, 109] width 36 height 6
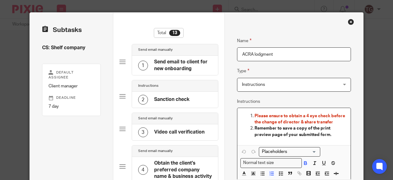
click at [331, 133] on p "Remember to save a copy of the print preview page of your submitted form." at bounding box center [299, 131] width 91 height 13
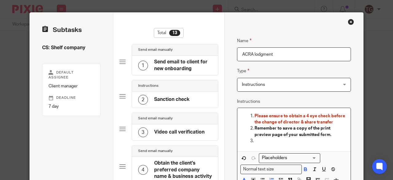
click at [254, 114] on li "Please ensure to obtain a 4 eye check before the change of director & share tra…" at bounding box center [299, 119] width 91 height 13
click at [256, 141] on p at bounding box center [299, 141] width 91 height 6
click at [254, 141] on p "Pay stamp duty for share transfer" at bounding box center [299, 141] width 91 height 6
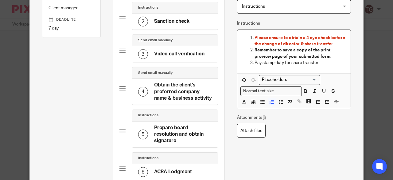
scroll to position [92, 0]
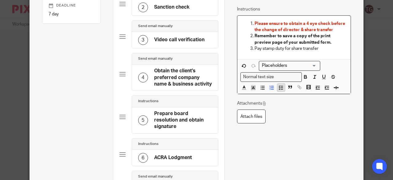
click at [278, 88] on icon "button" at bounding box center [281, 88] width 6 height 6
click at [254, 22] on span "Please ensure to obtain a 4 eye check before the change of director & share tra…" at bounding box center [299, 26] width 91 height 10
click at [278, 85] on icon "button" at bounding box center [281, 88] width 6 height 6
click at [254, 35] on li "Remember to save a copy of the print preview page of your submitted form." at bounding box center [299, 39] width 91 height 13
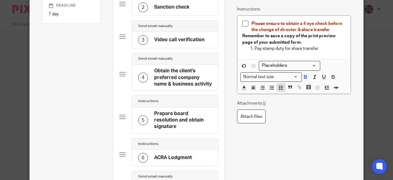
click at [278, 85] on icon "button" at bounding box center [281, 88] width 6 height 6
click at [254, 49] on p "Pay stamp duty for share transfer" at bounding box center [299, 48] width 91 height 6
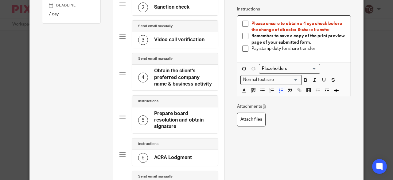
click at [317, 47] on p "Pay stamp duty for share transfer" at bounding box center [298, 48] width 95 height 6
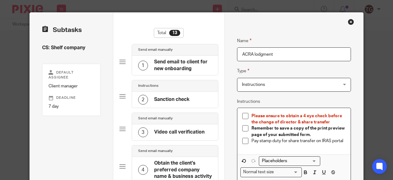
click at [252, 52] on input "ACRA lodgment" at bounding box center [294, 54] width 114 height 14
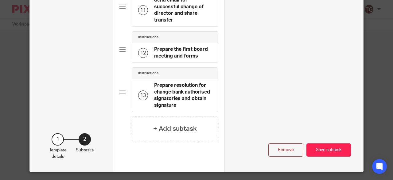
scroll to position [358, 0]
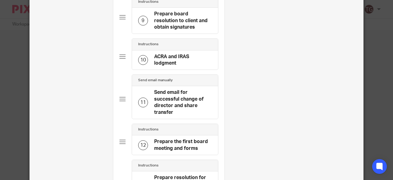
type input "ACRA and IRAS lodgment"
click at [174, 103] on h4 "Send email for successful change of director and share transfer" at bounding box center [183, 102] width 58 height 26
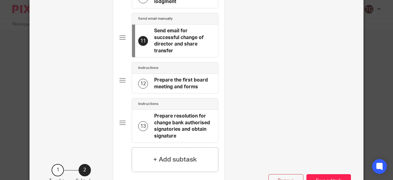
scroll to position [450, 0]
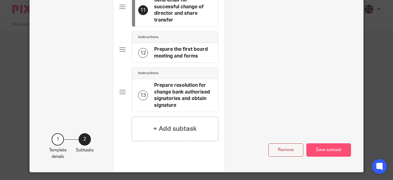
click at [322, 143] on button "Save subtask" at bounding box center [328, 149] width 45 height 13
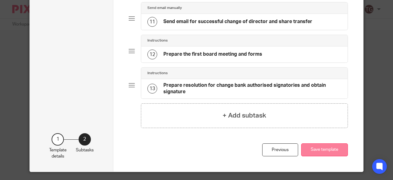
click at [319, 146] on button "Save template" at bounding box center [324, 149] width 47 height 13
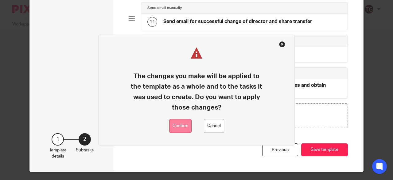
click at [185, 126] on button "Confirm" at bounding box center [180, 126] width 22 height 14
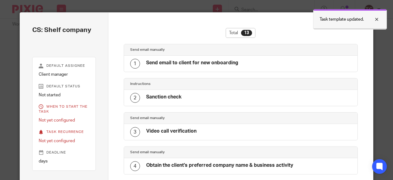
click at [379, 18] on div at bounding box center [372, 19] width 17 height 7
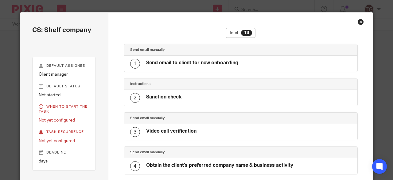
click at [358, 22] on div "Close this dialog window" at bounding box center [361, 22] width 6 height 6
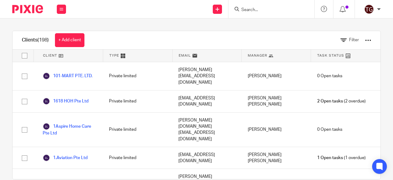
click at [257, 8] on input "Search" at bounding box center [268, 10] width 55 height 6
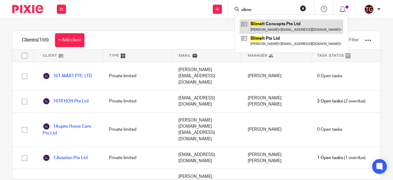
type input "slime"
click at [264, 23] on link at bounding box center [291, 26] width 104 height 14
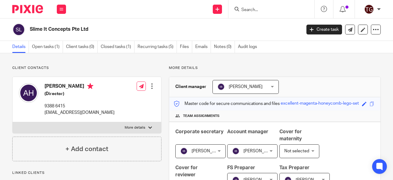
scroll to position [61, 0]
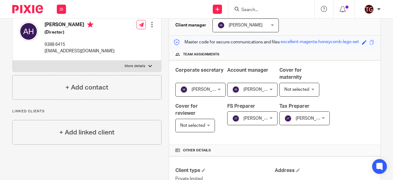
click at [249, 91] on span "[PERSON_NAME]" at bounding box center [260, 89] width 34 height 4
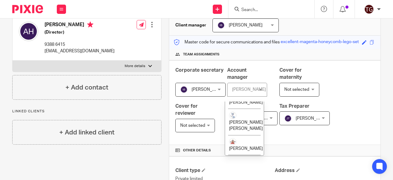
scroll to position [153, 0]
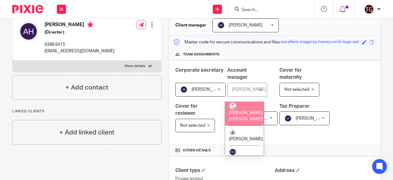
click at [245, 122] on li "[PERSON_NAME] [PERSON_NAME]" at bounding box center [244, 112] width 39 height 26
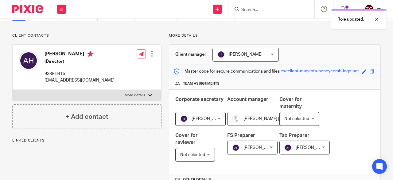
scroll to position [31, 0]
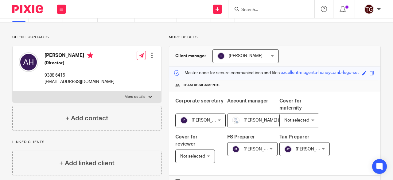
click at [244, 56] on span "[PERSON_NAME]" at bounding box center [246, 56] width 34 height 4
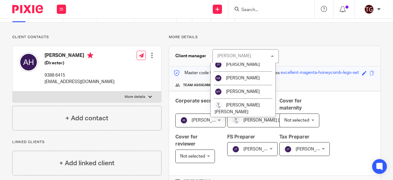
scroll to position [61, 0]
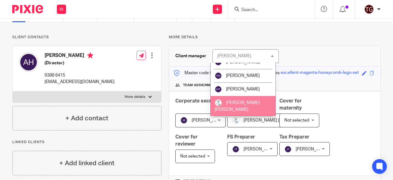
click at [249, 100] on li "[PERSON_NAME] [PERSON_NAME]" at bounding box center [243, 106] width 65 height 20
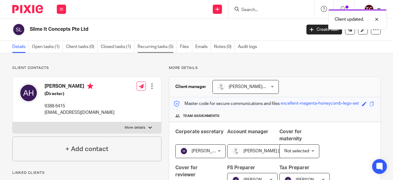
click at [152, 49] on link "Recurring tasks (5)" at bounding box center [157, 47] width 39 height 12
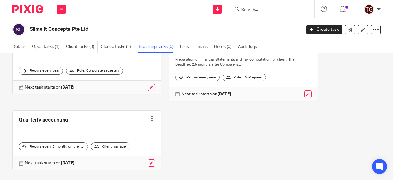
scroll to position [142, 0]
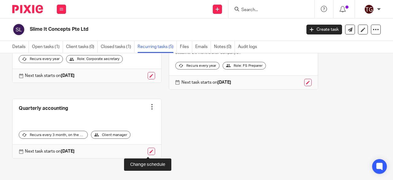
click at [150, 151] on link at bounding box center [151, 150] width 7 height 7
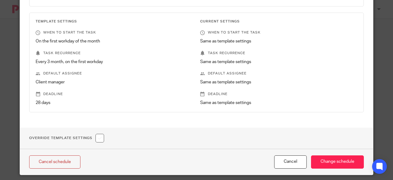
scroll to position [61, 0]
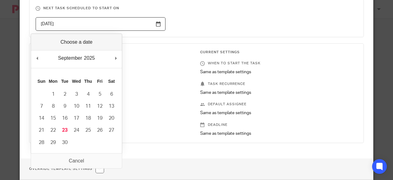
click at [153, 21] on input "[DATE]" at bounding box center [101, 24] width 130 height 14
type input "[DATE]"
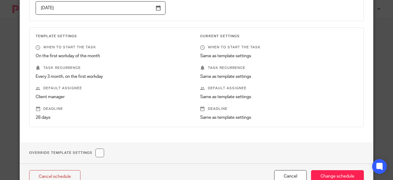
scroll to position [98, 0]
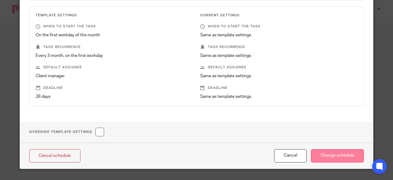
click at [338, 160] on input "Change schedule" at bounding box center [337, 155] width 53 height 13
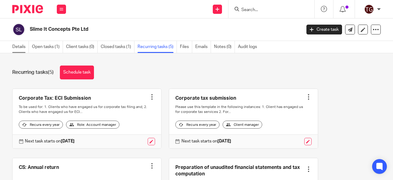
click at [23, 48] on link "Details" at bounding box center [20, 47] width 17 height 12
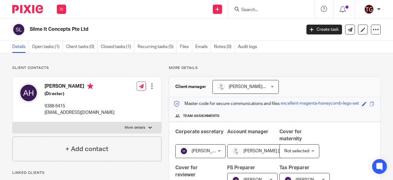
click at [247, 10] on input "Search" at bounding box center [268, 10] width 55 height 6
